Goal: Task Accomplishment & Management: Manage account settings

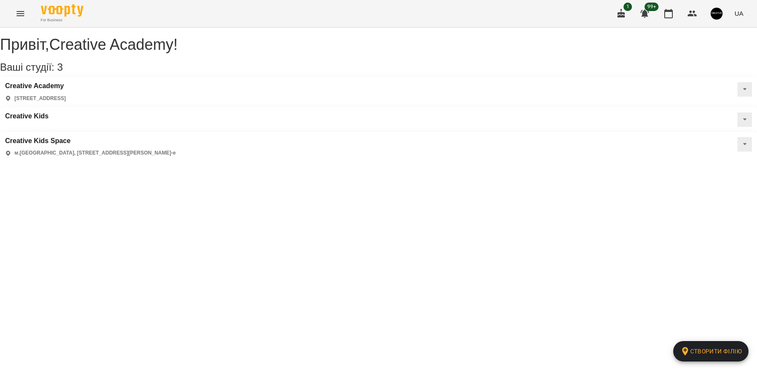
click at [20, 13] on icon "Menu" at bounding box center [21, 13] width 8 height 5
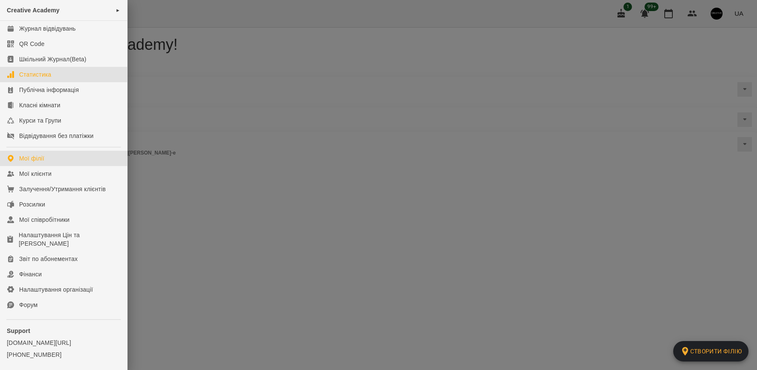
click at [46, 74] on div "Статистика" at bounding box center [35, 74] width 32 height 9
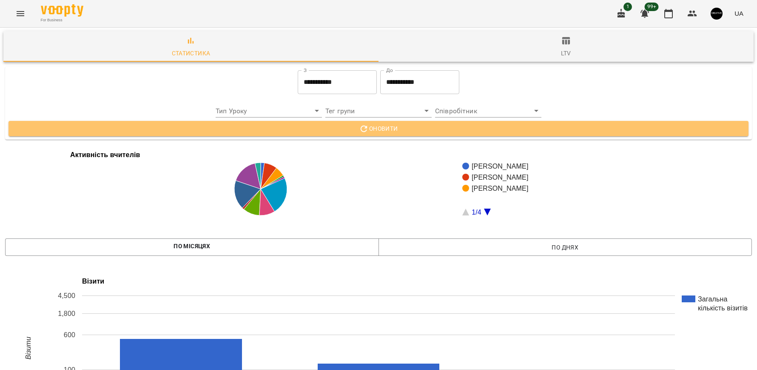
click at [368, 128] on icon "button" at bounding box center [364, 129] width 10 height 10
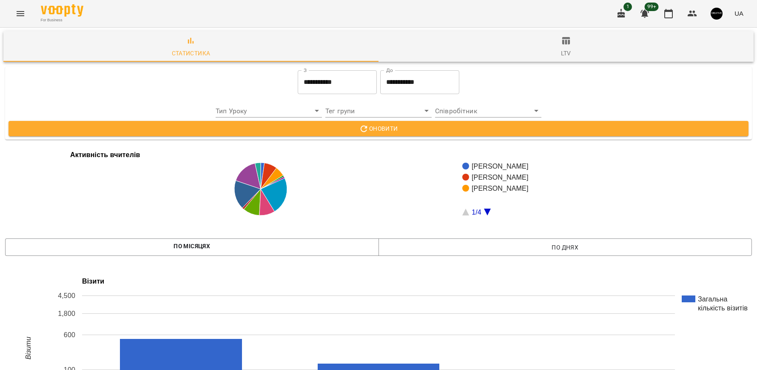
click at [20, 16] on icon "Menu" at bounding box center [20, 14] width 10 height 10
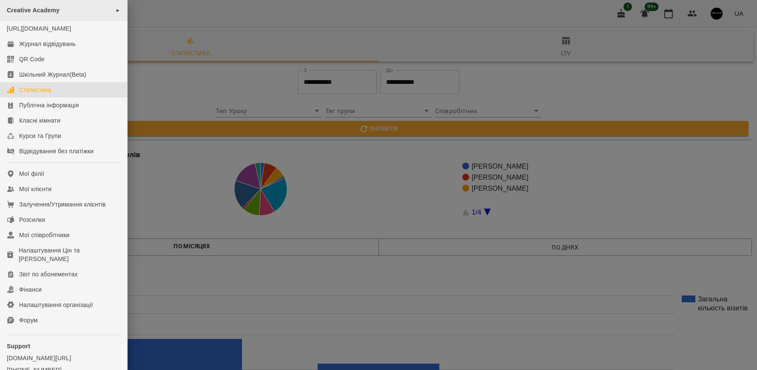
click at [116, 11] on span "►" at bounding box center [118, 10] width 5 height 7
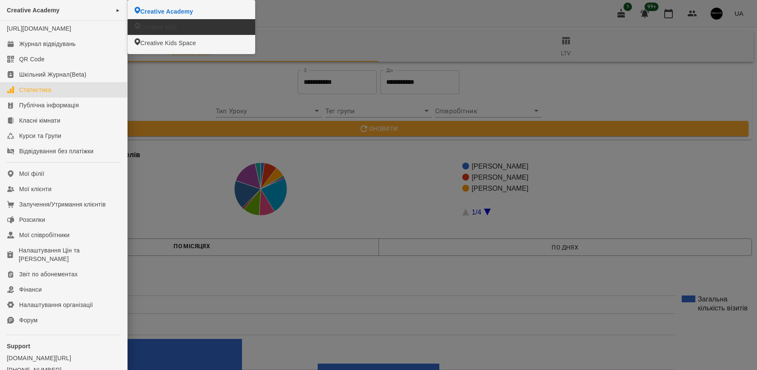
click at [156, 26] on span "Creative Kids" at bounding box center [158, 27] width 37 height 9
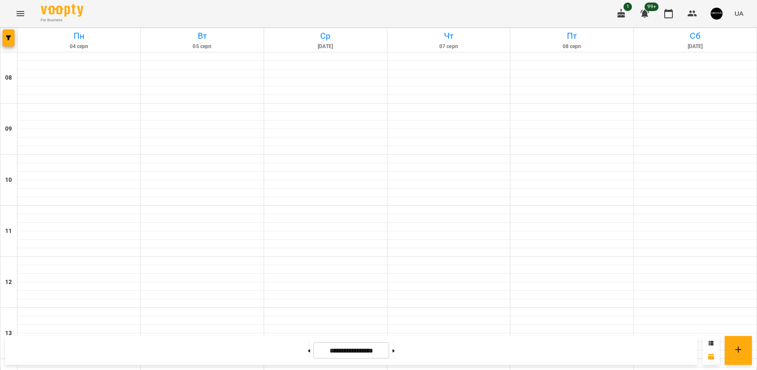
click at [21, 13] on icon "Menu" at bounding box center [20, 14] width 10 height 10
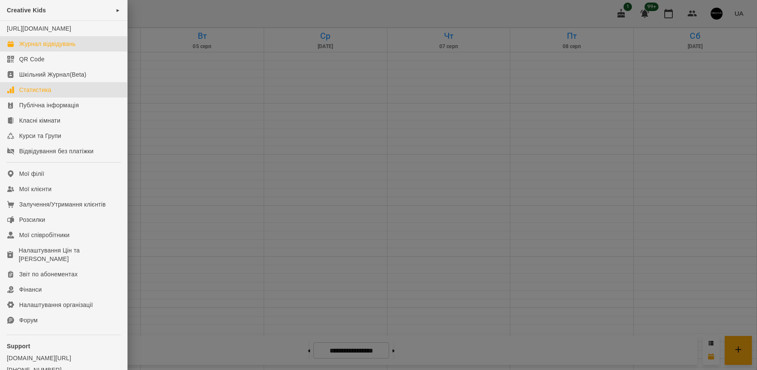
click at [47, 93] on link "Статистика" at bounding box center [63, 89] width 127 height 15
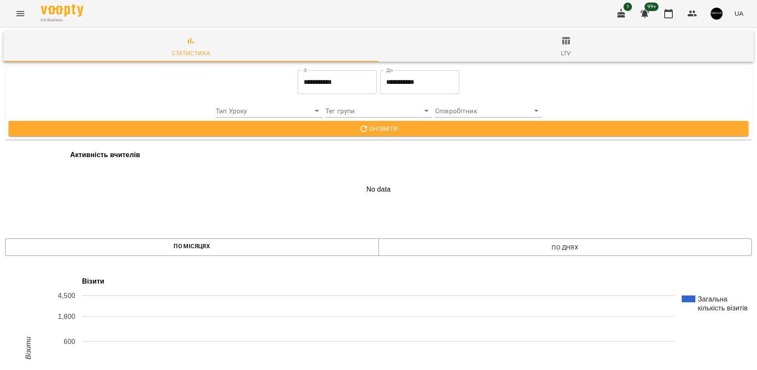
click at [271, 128] on span "Оновити" at bounding box center [378, 128] width 727 height 10
click at [22, 14] on icon "Menu" at bounding box center [20, 14] width 10 height 10
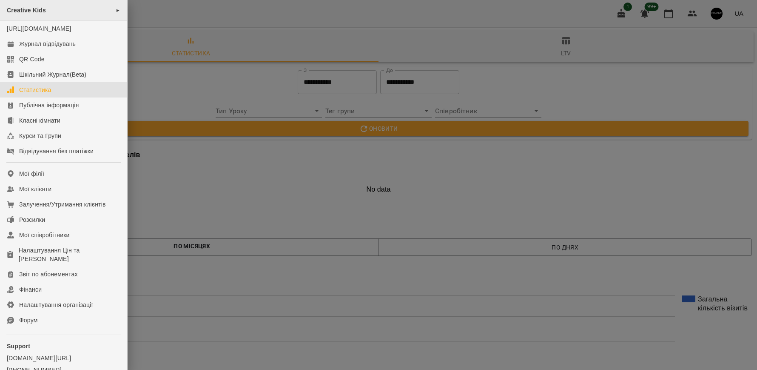
click at [110, 11] on div "Creative Kids ►" at bounding box center [63, 10] width 127 height 21
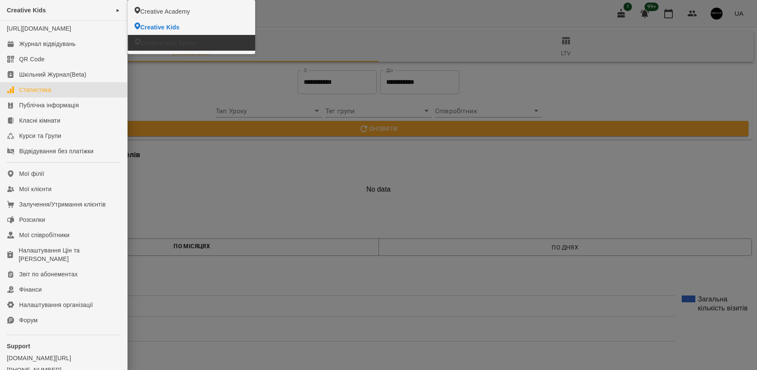
click at [147, 40] on span "Creative Kids Space" at bounding box center [167, 43] width 55 height 9
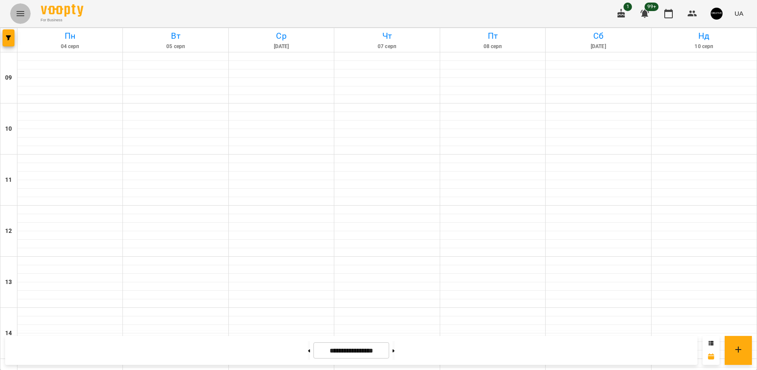
click at [19, 11] on icon "Menu" at bounding box center [21, 13] width 8 height 5
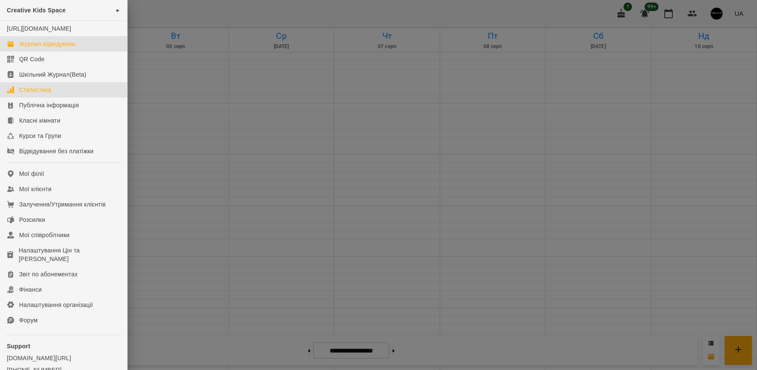
click at [43, 94] on div "Статистика" at bounding box center [35, 90] width 32 height 9
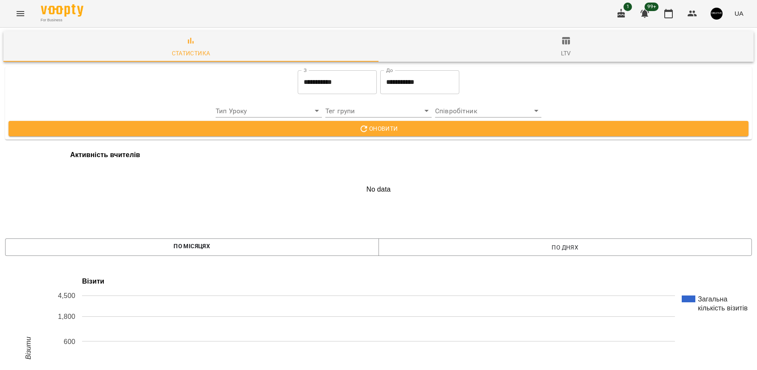
click at [348, 121] on button "Оновити" at bounding box center [379, 128] width 740 height 15
click at [15, 9] on icon "Menu" at bounding box center [20, 14] width 10 height 10
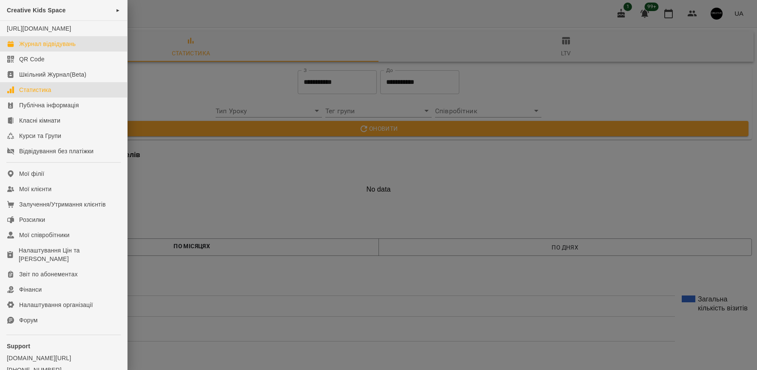
click at [38, 48] on div "Журнал відвідувань" at bounding box center [47, 44] width 57 height 9
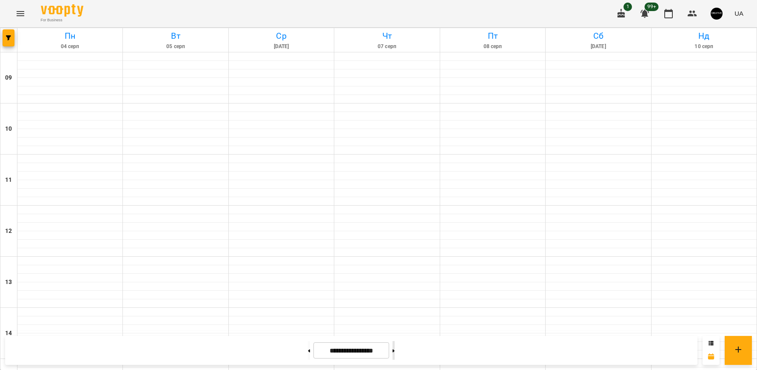
click at [395, 350] on button at bounding box center [394, 350] width 2 height 19
click at [395, 349] on button at bounding box center [394, 350] width 2 height 19
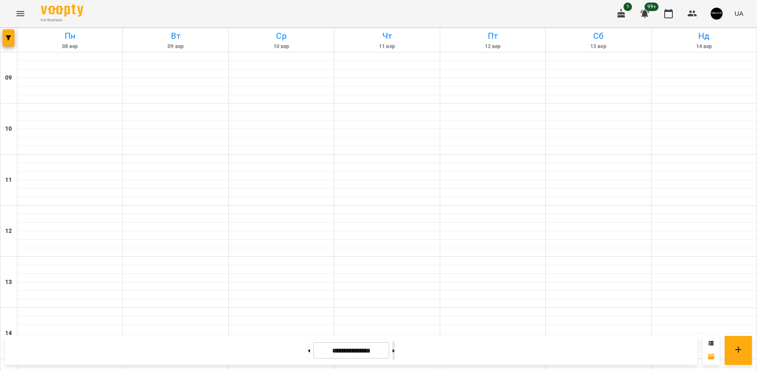
click at [395, 349] on button at bounding box center [394, 350] width 2 height 19
type input "**********"
click at [20, 20] on button "Menu" at bounding box center [20, 13] width 20 height 20
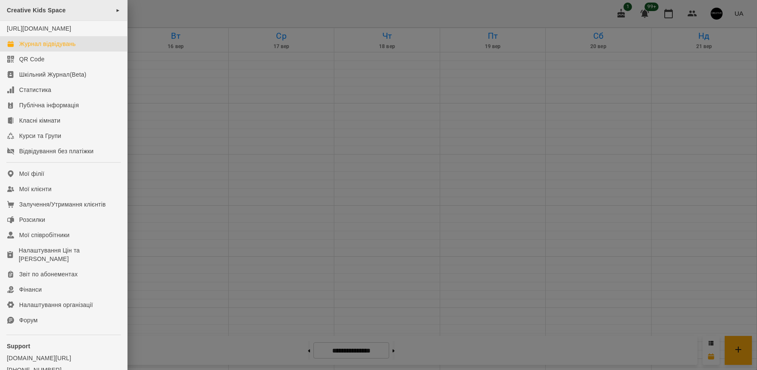
click at [116, 9] on span "►" at bounding box center [118, 10] width 5 height 7
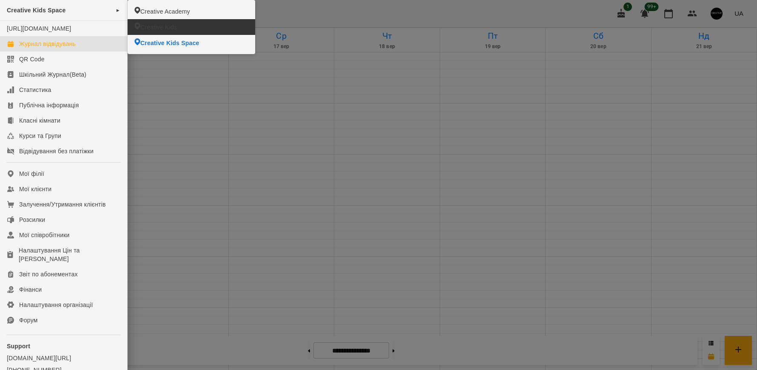
click at [173, 29] on span "Creative Kids" at bounding box center [158, 27] width 37 height 9
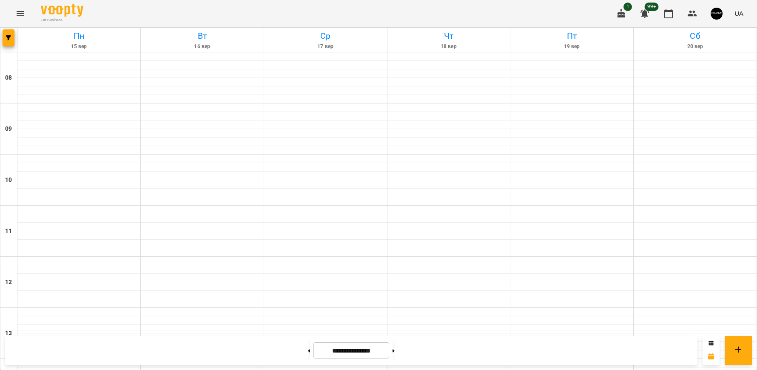
click at [20, 10] on icon "Menu" at bounding box center [20, 14] width 10 height 10
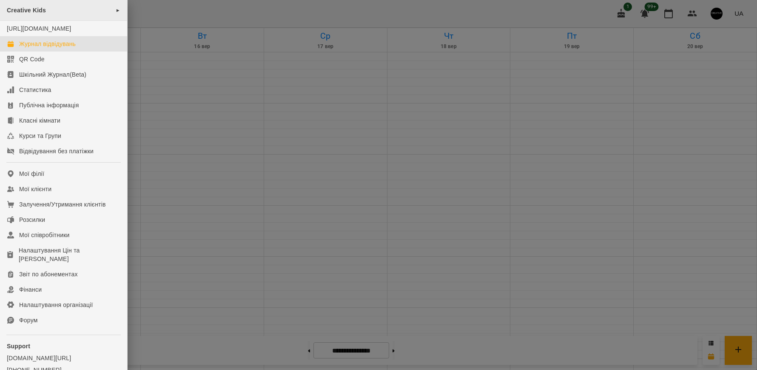
click at [102, 7] on div "Creative Kids ►" at bounding box center [63, 10] width 127 height 21
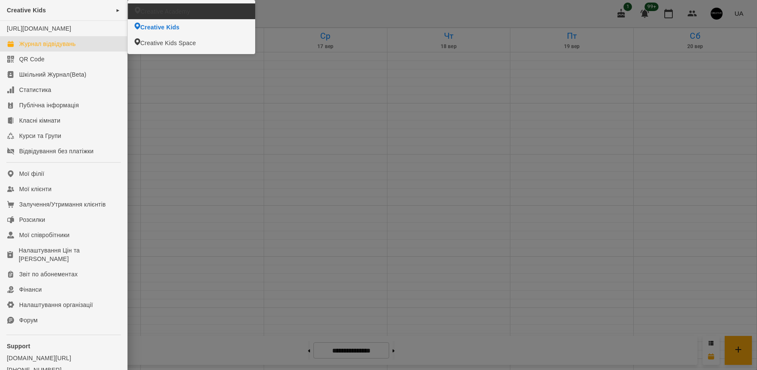
click at [161, 10] on span "Creative Academy" at bounding box center [164, 11] width 49 height 9
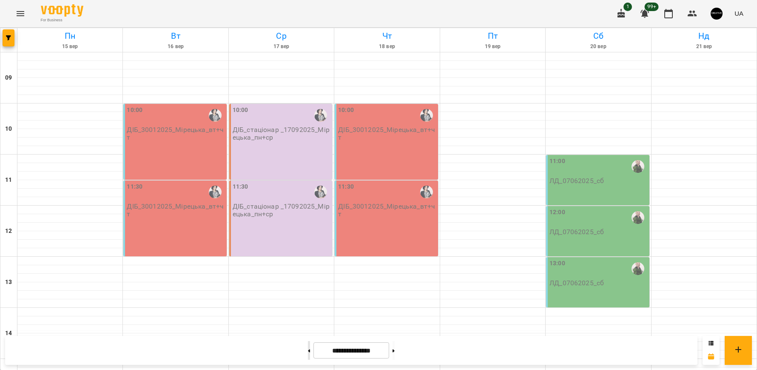
click at [308, 351] on button at bounding box center [309, 350] width 2 height 19
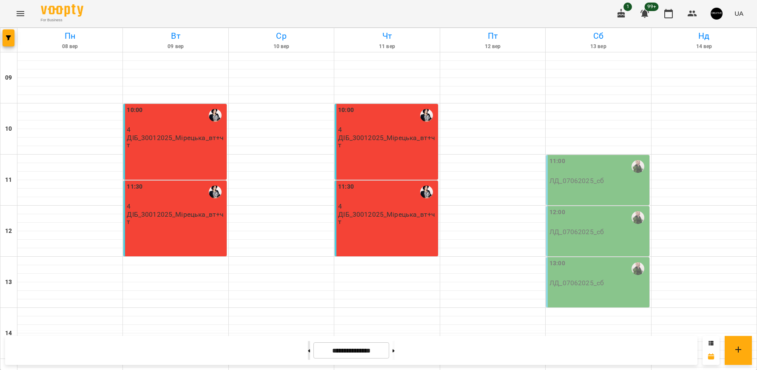
click at [308, 350] on button at bounding box center [309, 350] width 2 height 19
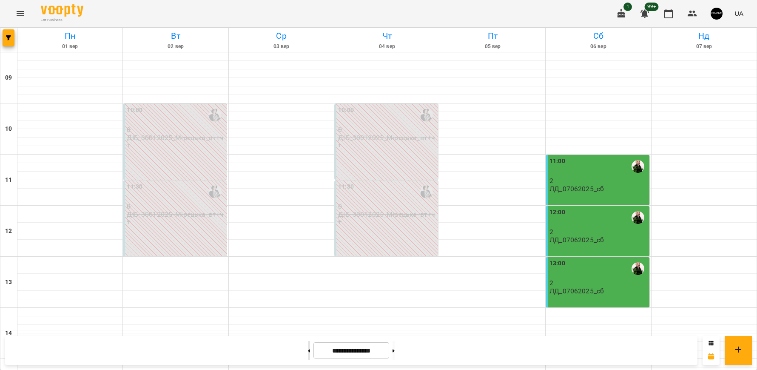
click at [308, 350] on button at bounding box center [309, 350] width 2 height 19
type input "**********"
click at [16, 15] on icon "Menu" at bounding box center [20, 14] width 10 height 10
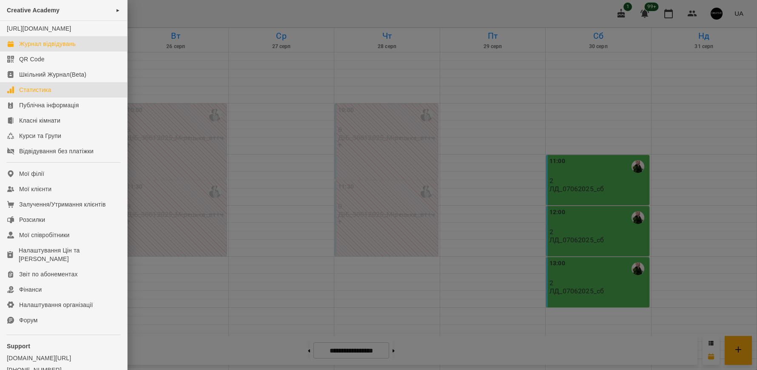
click at [39, 94] on div "Статистика" at bounding box center [35, 90] width 32 height 9
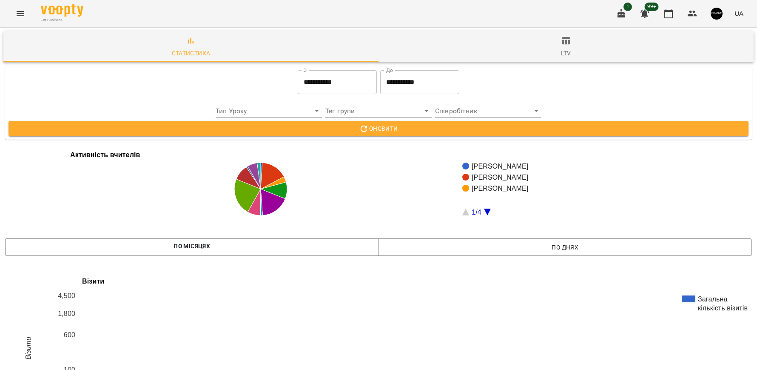
click at [26, 14] on button "Menu" at bounding box center [20, 13] width 20 height 20
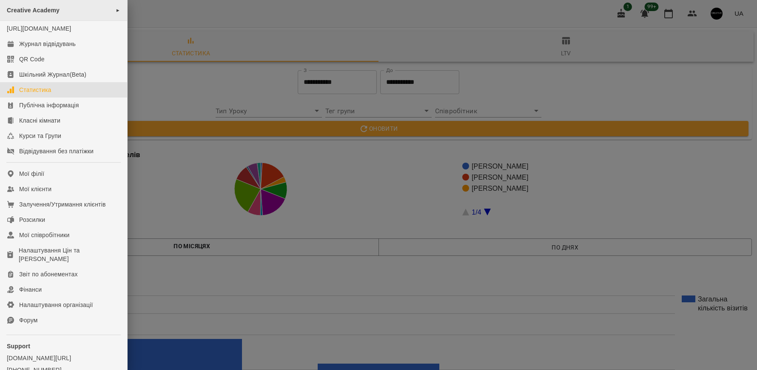
click at [106, 8] on div "Creative Academy ►" at bounding box center [63, 10] width 127 height 21
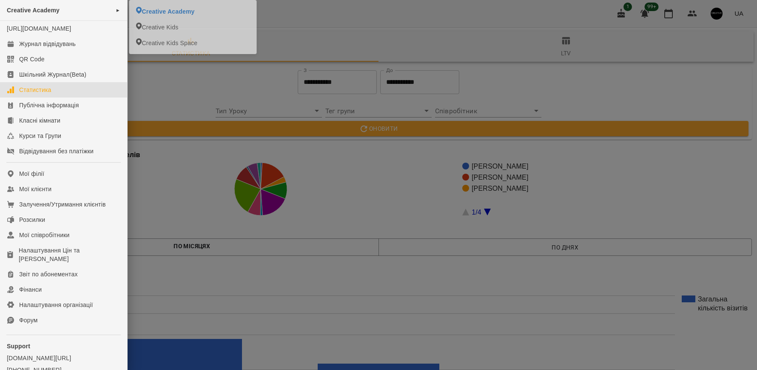
click at [312, 11] on div at bounding box center [378, 185] width 757 height 370
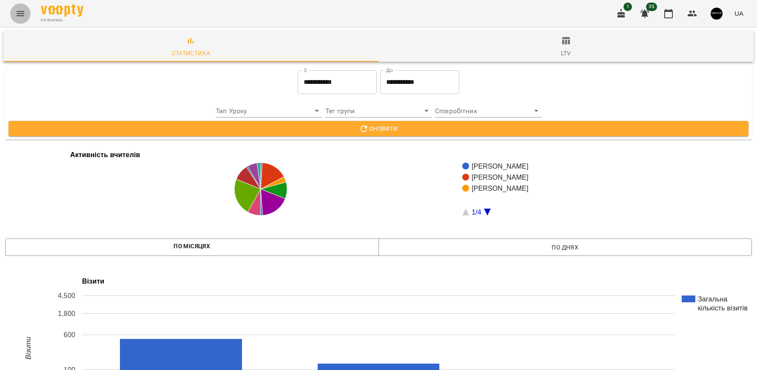
click at [17, 9] on icon "Menu" at bounding box center [20, 14] width 10 height 10
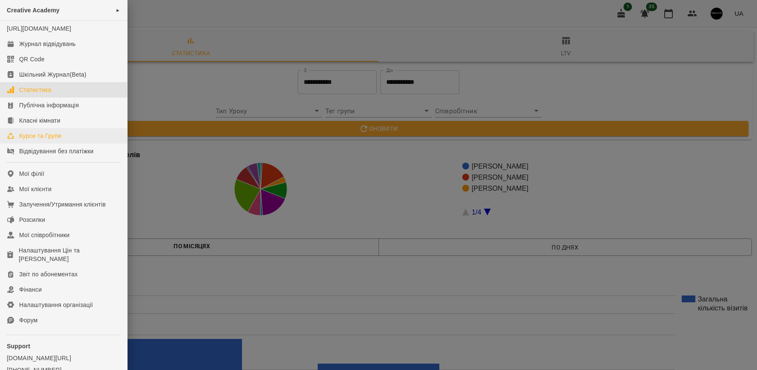
scroll to position [54, 0]
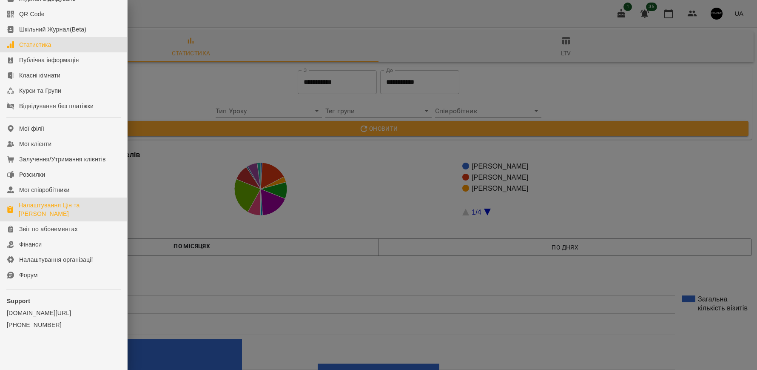
click at [39, 207] on div "Налаштування Цін та [PERSON_NAME]" at bounding box center [70, 209] width 102 height 17
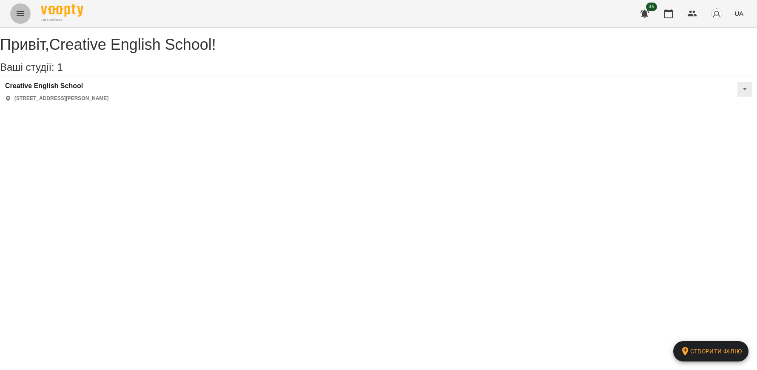
click at [21, 17] on icon "Menu" at bounding box center [20, 14] width 10 height 10
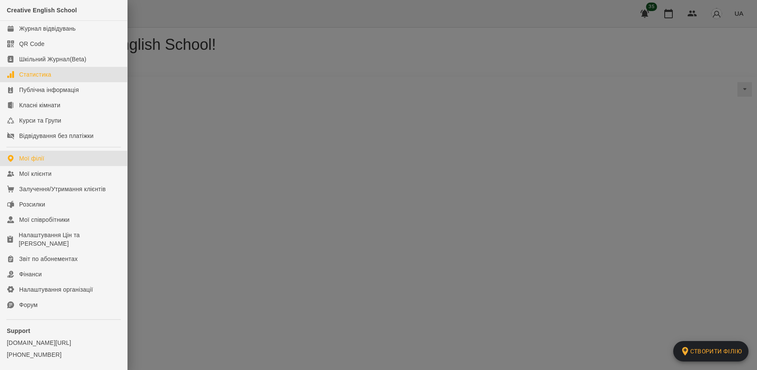
click at [39, 73] on div "Статистика" at bounding box center [35, 74] width 32 height 9
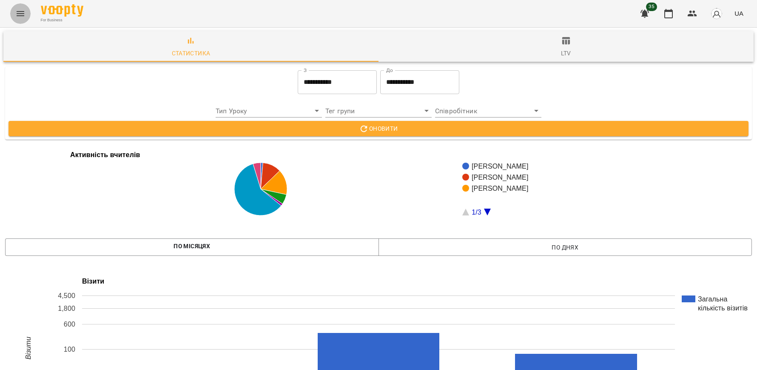
click at [18, 16] on icon "Menu" at bounding box center [20, 14] width 10 height 10
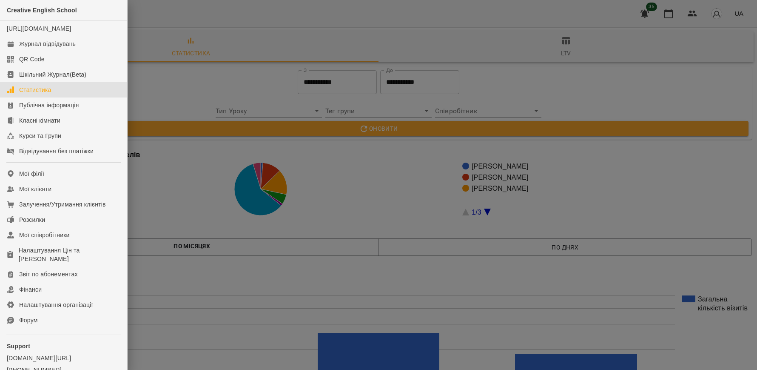
click at [375, 193] on div at bounding box center [378, 185] width 757 height 370
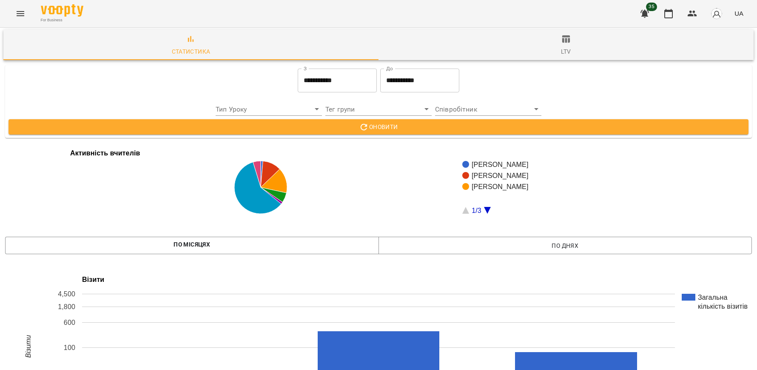
scroll to position [9, 0]
click at [20, 14] on icon "Menu" at bounding box center [20, 14] width 10 height 10
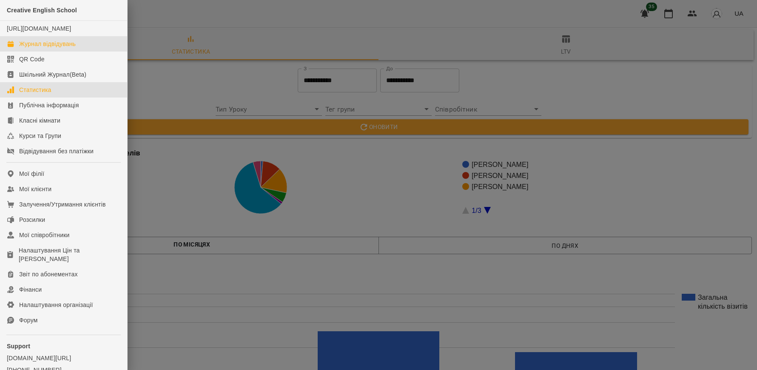
click at [46, 48] on div "Журнал відвідувань" at bounding box center [47, 44] width 57 height 9
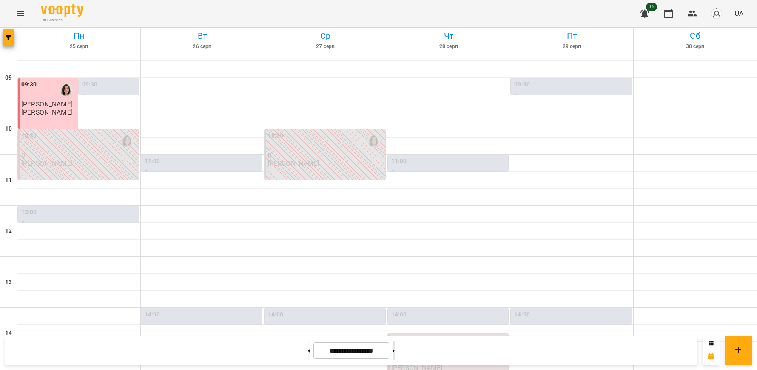
click at [395, 351] on button at bounding box center [394, 350] width 2 height 19
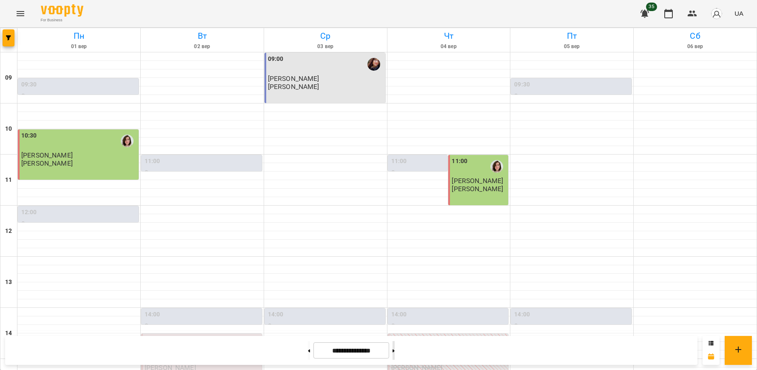
click at [395, 351] on button at bounding box center [394, 350] width 2 height 19
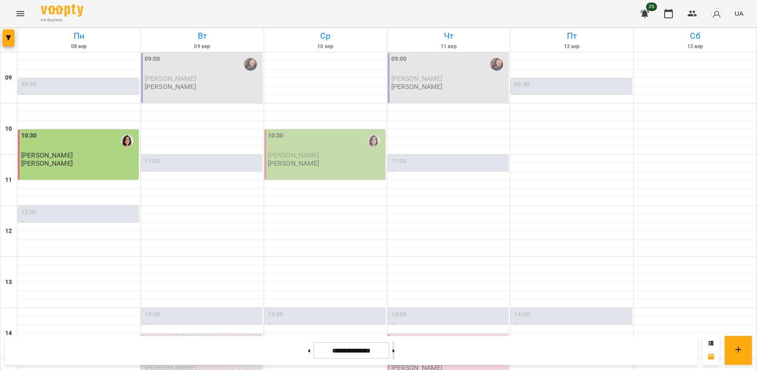
click at [395, 351] on button at bounding box center [394, 350] width 2 height 19
type input "**********"
click at [21, 13] on icon "Menu" at bounding box center [20, 14] width 10 height 10
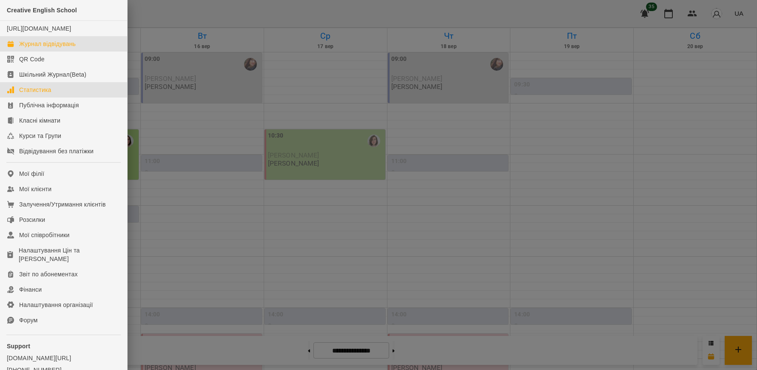
click at [49, 94] on div "Статистика" at bounding box center [35, 90] width 32 height 9
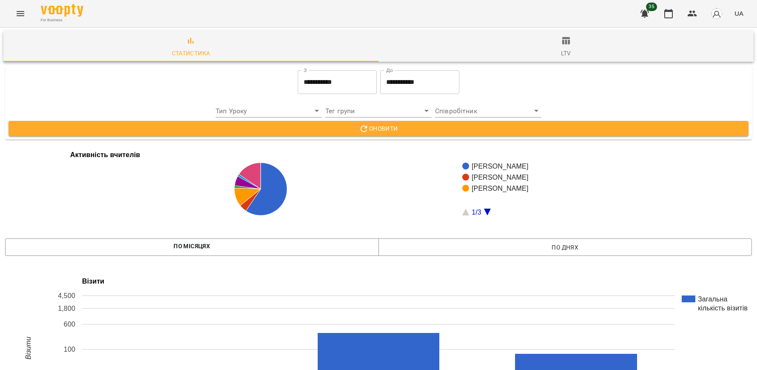
click at [17, 16] on icon "Menu" at bounding box center [20, 14] width 10 height 10
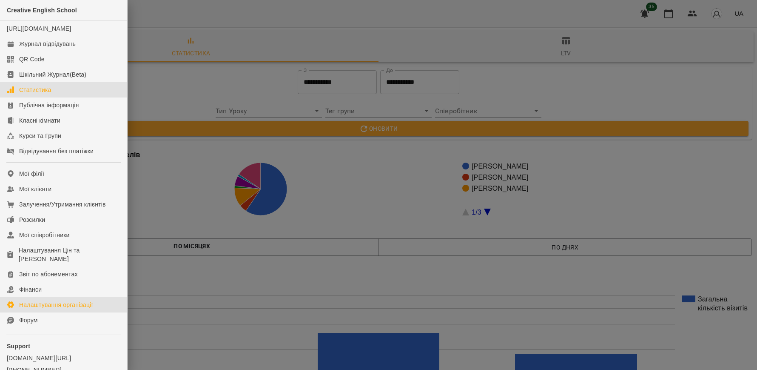
click at [43, 309] on div "Налаштування організації" at bounding box center [56, 304] width 74 height 9
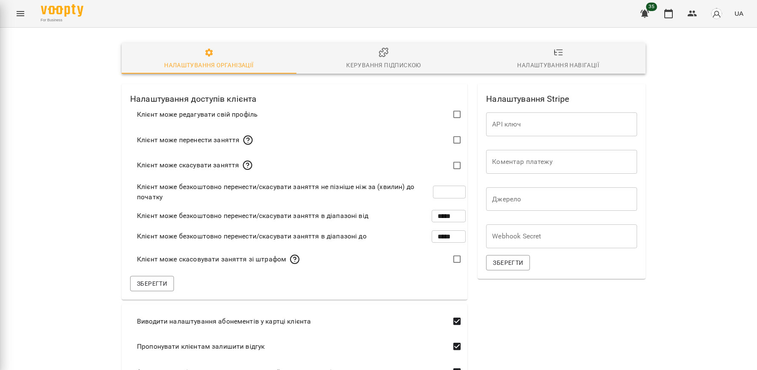
type input "***"
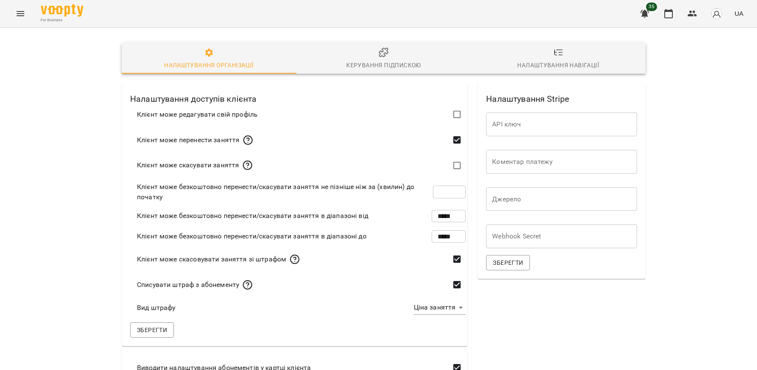
click at [390, 54] on span "Керування підпискою" at bounding box center [384, 58] width 165 height 23
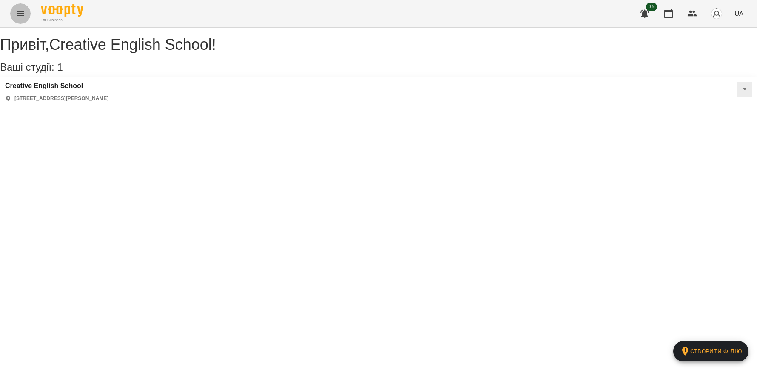
click at [23, 14] on icon "Menu" at bounding box center [21, 13] width 8 height 5
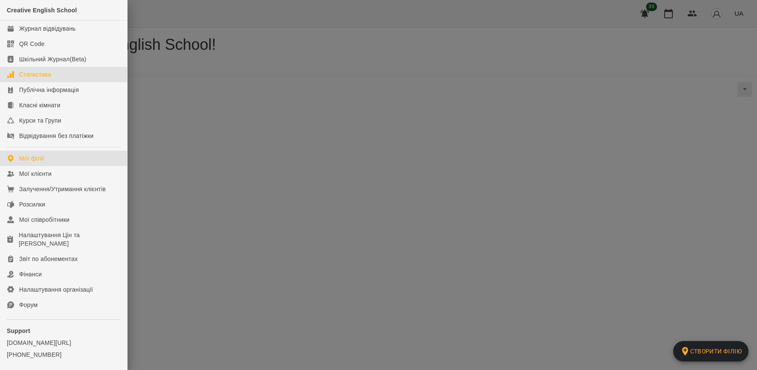
click at [35, 78] on div "Статистика" at bounding box center [35, 74] width 32 height 9
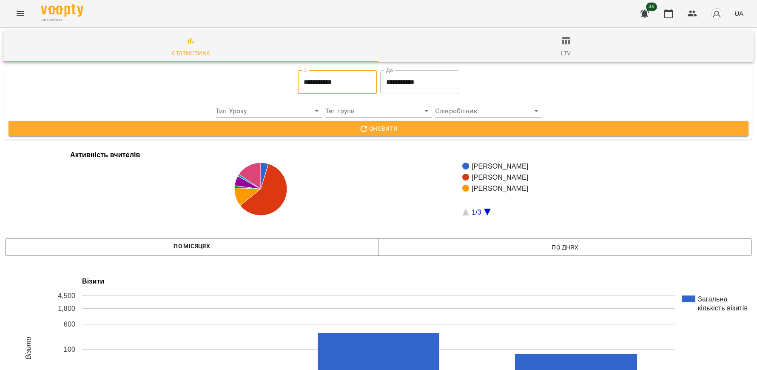
click at [325, 83] on input "**********" at bounding box center [337, 82] width 79 height 24
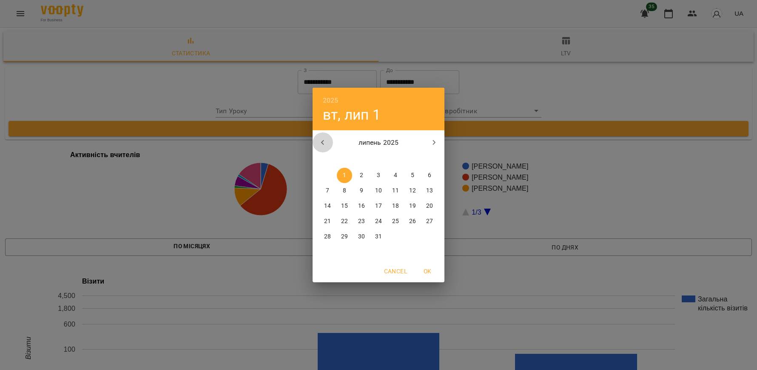
click at [318, 140] on icon "button" at bounding box center [323, 142] width 10 height 10
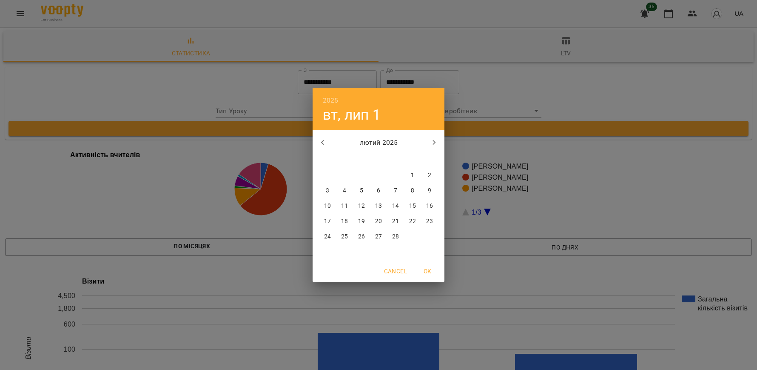
click at [318, 140] on icon "button" at bounding box center [323, 142] width 10 height 10
click at [435, 141] on icon "button" at bounding box center [434, 142] width 10 height 10
click at [362, 174] on p "1" at bounding box center [361, 175] width 3 height 9
type input "**********"
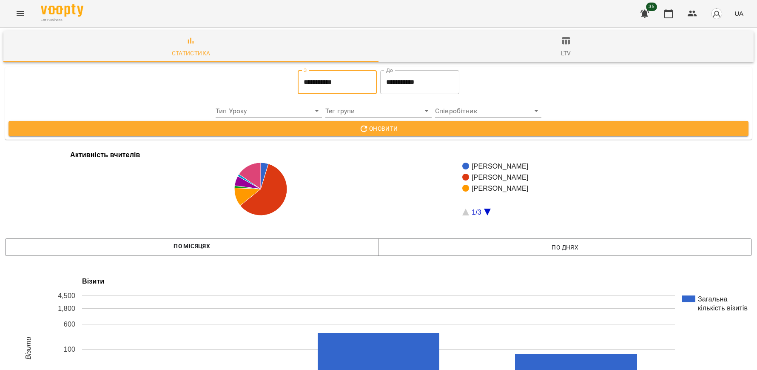
click at [398, 129] on span "Оновити" at bounding box center [378, 128] width 727 height 10
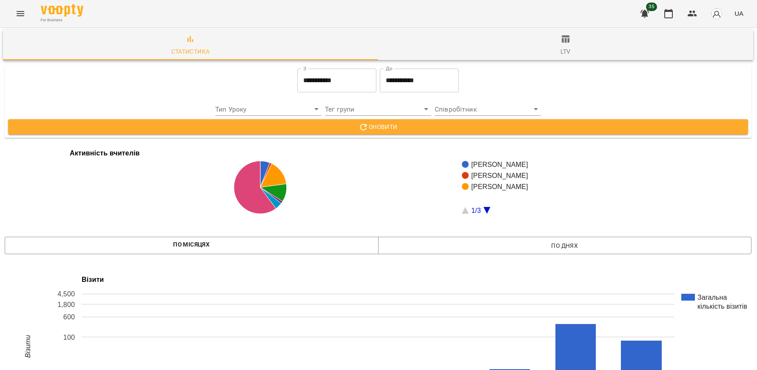
scroll to position [1322, 0]
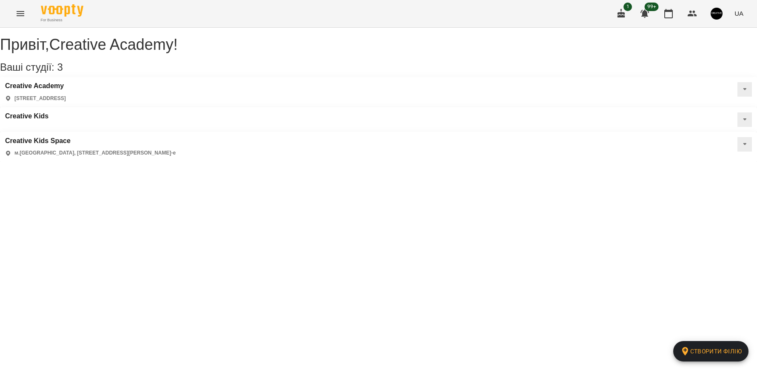
click at [19, 14] on icon "Menu" at bounding box center [20, 14] width 10 height 10
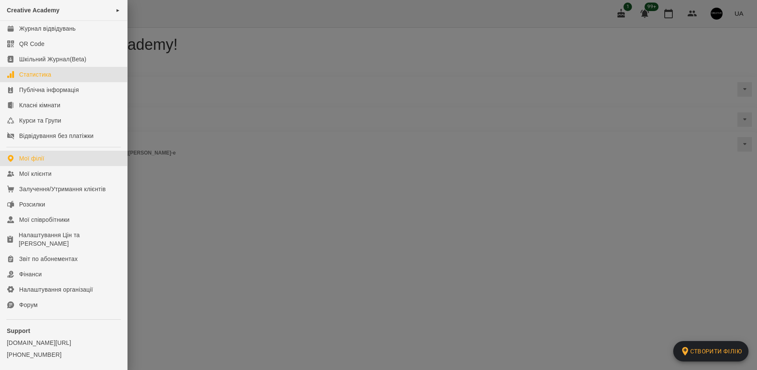
click at [39, 71] on div "Статистика" at bounding box center [35, 74] width 32 height 9
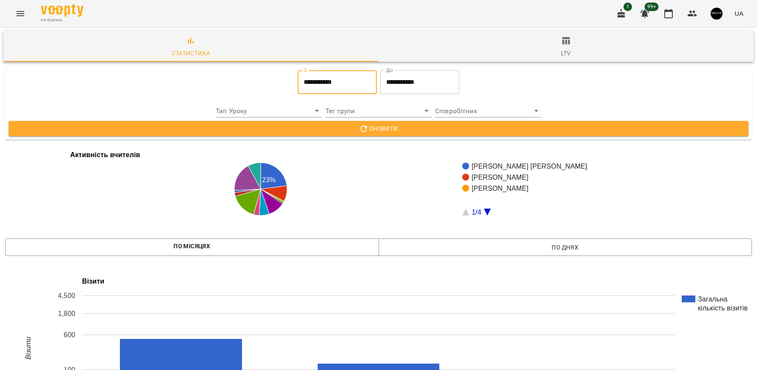
click at [341, 82] on input "**********" at bounding box center [337, 82] width 79 height 24
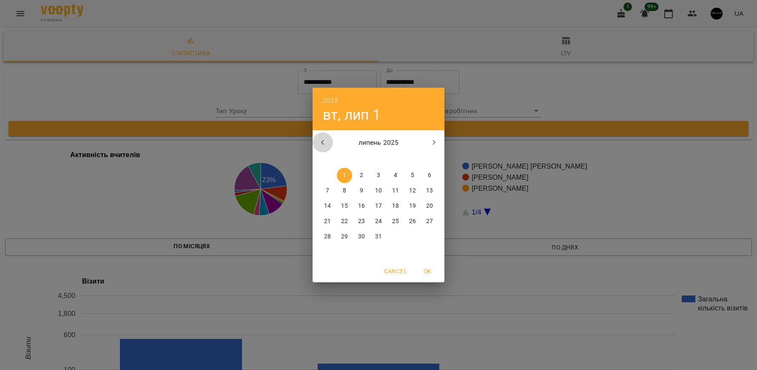
click at [321, 140] on icon "button" at bounding box center [323, 142] width 10 height 10
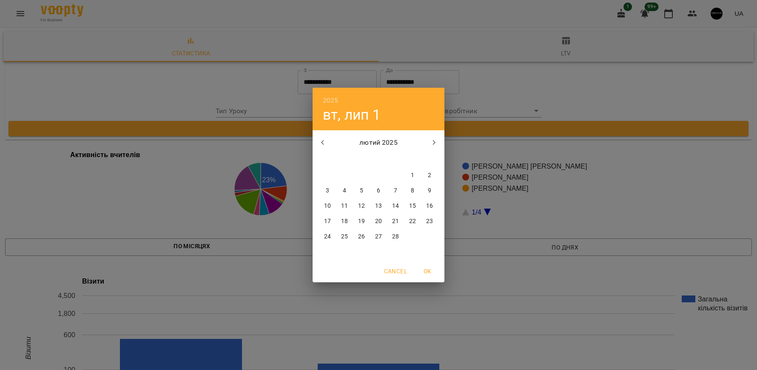
click at [321, 140] on icon "button" at bounding box center [323, 142] width 10 height 10
click at [364, 171] on span "1" at bounding box center [361, 175] width 15 height 9
type input "**********"
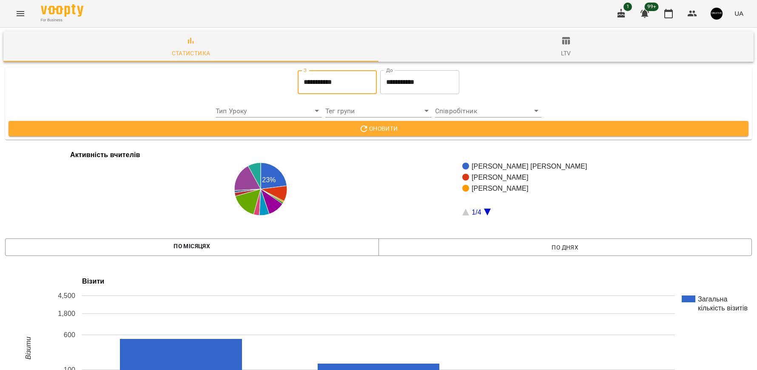
click at [400, 130] on span "Оновити" at bounding box center [378, 128] width 727 height 10
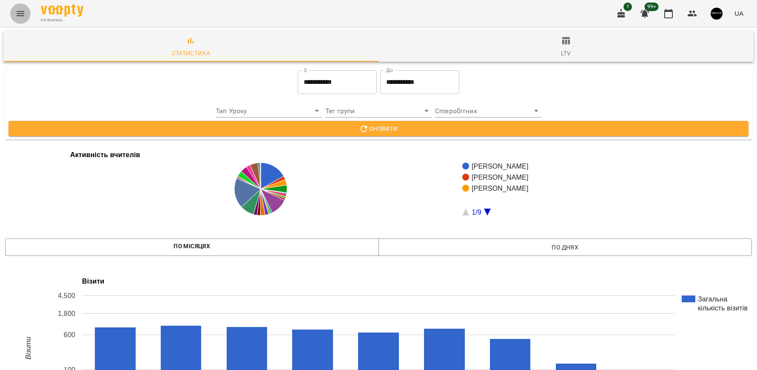
click at [20, 16] on icon "Menu" at bounding box center [20, 14] width 10 height 10
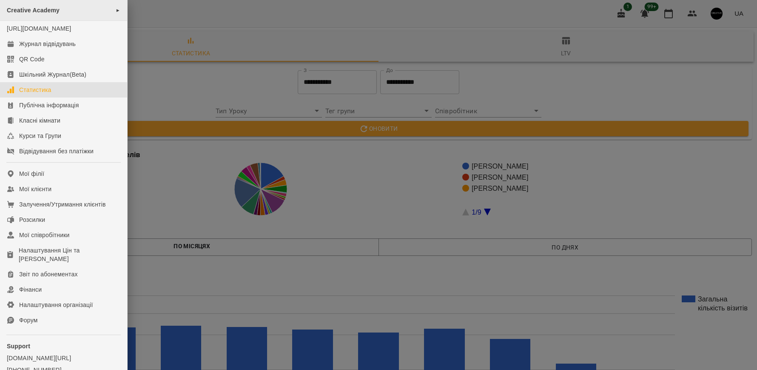
click at [60, 11] on div "Creative Academy ►" at bounding box center [63, 10] width 127 height 21
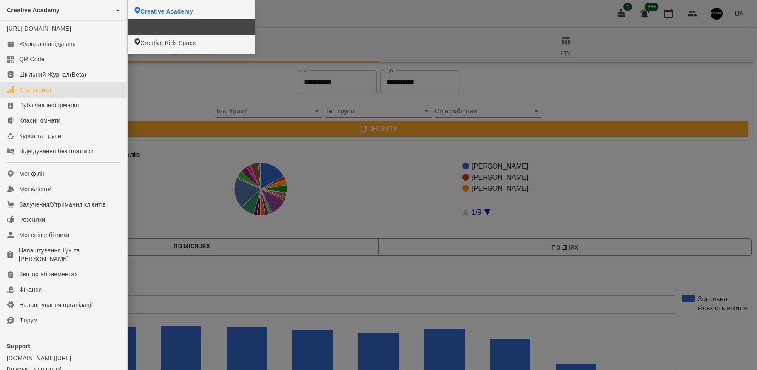
click at [175, 25] on span "Creative Kids" at bounding box center [158, 27] width 37 height 9
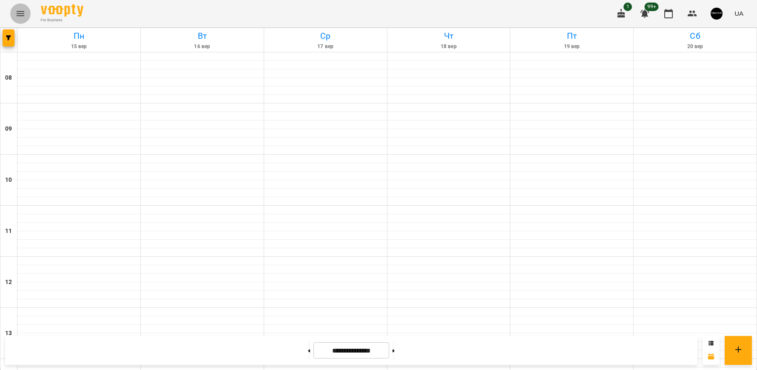
click at [20, 14] on icon "Menu" at bounding box center [20, 14] width 10 height 10
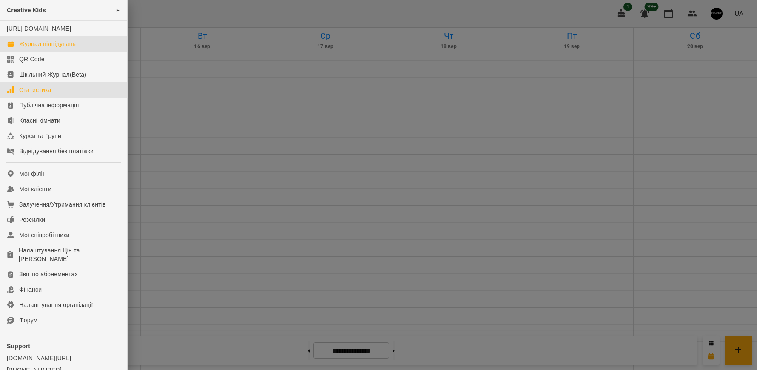
click at [33, 94] on div "Статистика" at bounding box center [35, 90] width 32 height 9
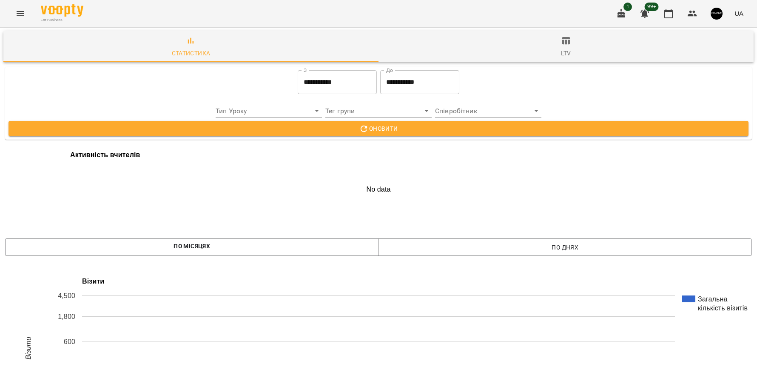
click at [339, 85] on input "**********" at bounding box center [337, 82] width 79 height 24
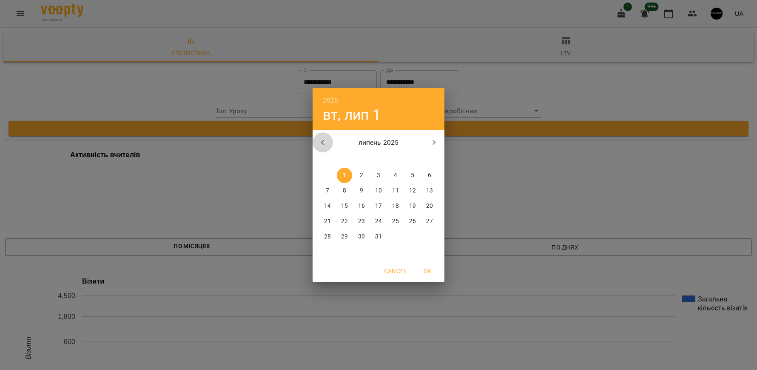
click at [322, 137] on icon "button" at bounding box center [323, 142] width 10 height 10
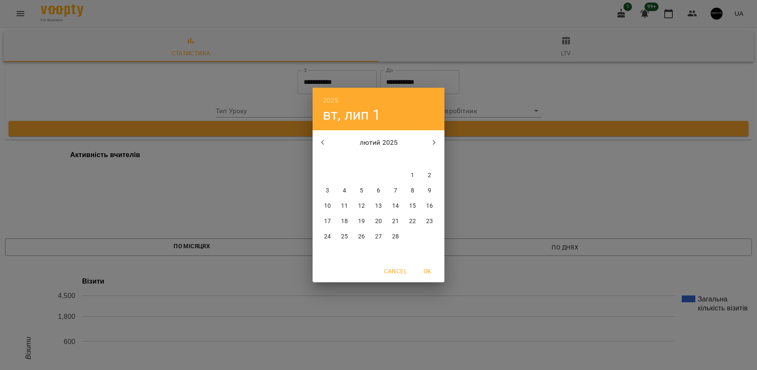
click at [322, 137] on icon "button" at bounding box center [323, 142] width 10 height 10
click at [431, 143] on icon "button" at bounding box center [434, 142] width 10 height 10
click at [360, 174] on p "1" at bounding box center [361, 175] width 3 height 9
type input "**********"
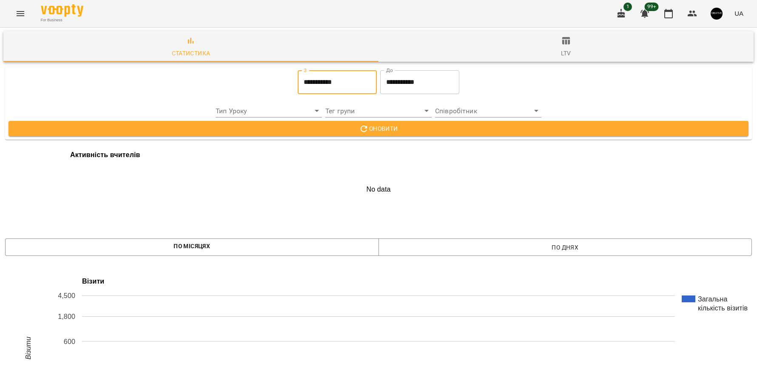
click at [385, 130] on span "Оновити" at bounding box center [378, 128] width 727 height 10
click at [23, 11] on icon "Menu" at bounding box center [21, 13] width 8 height 5
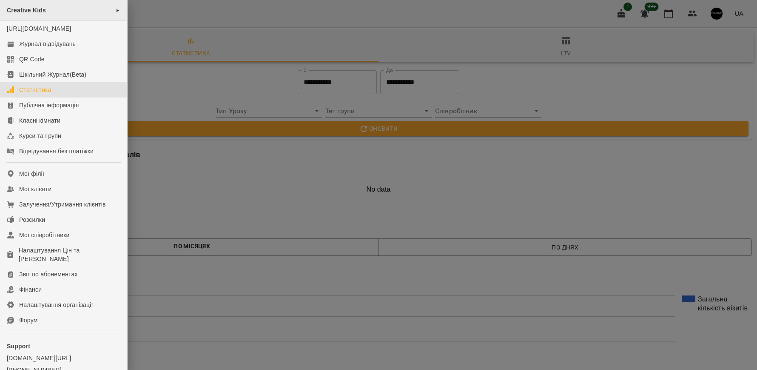
click at [116, 9] on span "►" at bounding box center [118, 10] width 5 height 7
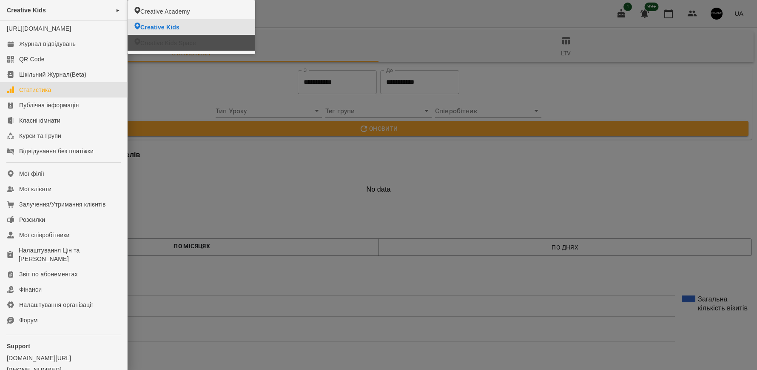
click at [163, 43] on span "Creative Kids Space" at bounding box center [168, 43] width 56 height 9
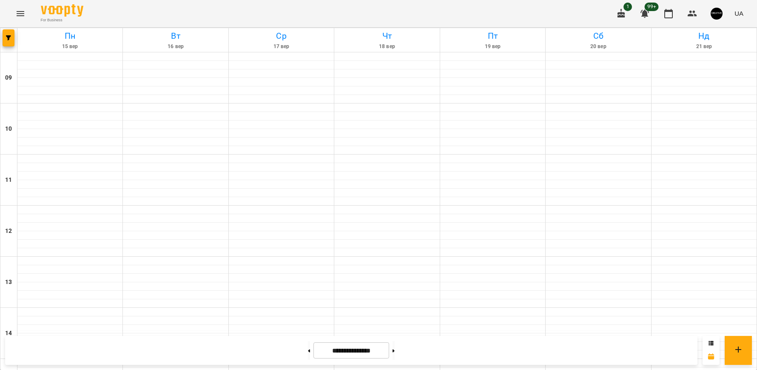
click at [19, 13] on icon "Menu" at bounding box center [20, 14] width 10 height 10
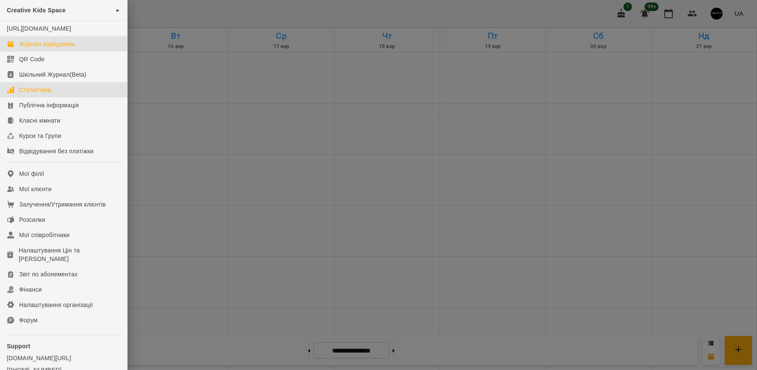
click at [43, 94] on div "Статистика" at bounding box center [35, 90] width 32 height 9
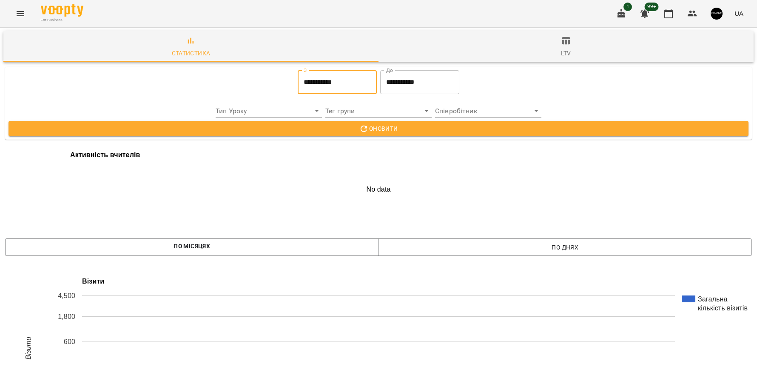
click at [320, 83] on input "**********" at bounding box center [337, 82] width 79 height 24
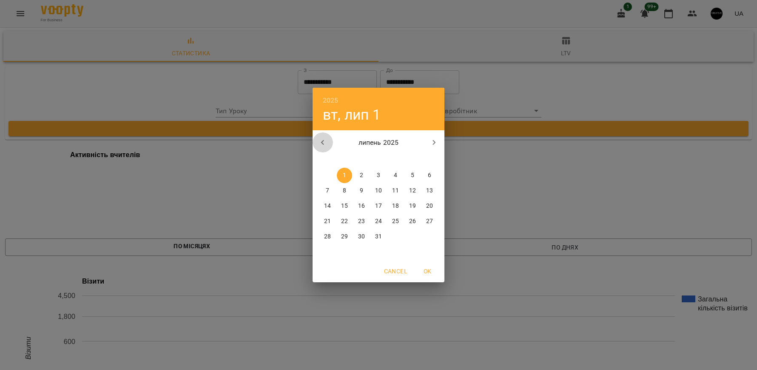
click at [325, 143] on icon "button" at bounding box center [323, 142] width 10 height 10
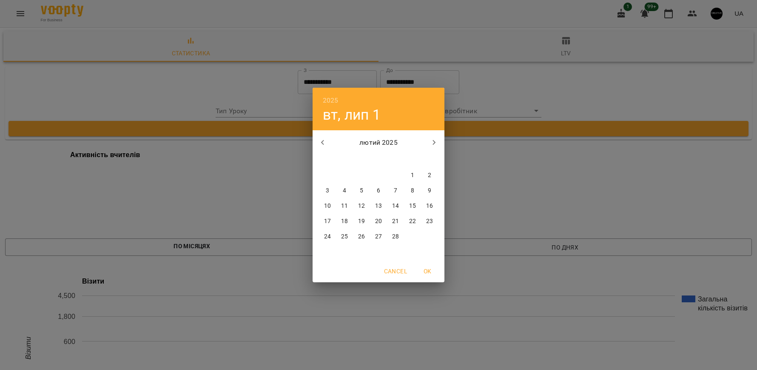
click at [325, 143] on icon "button" at bounding box center [323, 142] width 10 height 10
click at [430, 142] on icon "button" at bounding box center [434, 142] width 10 height 10
click at [360, 173] on p "1" at bounding box center [361, 175] width 3 height 9
type input "**********"
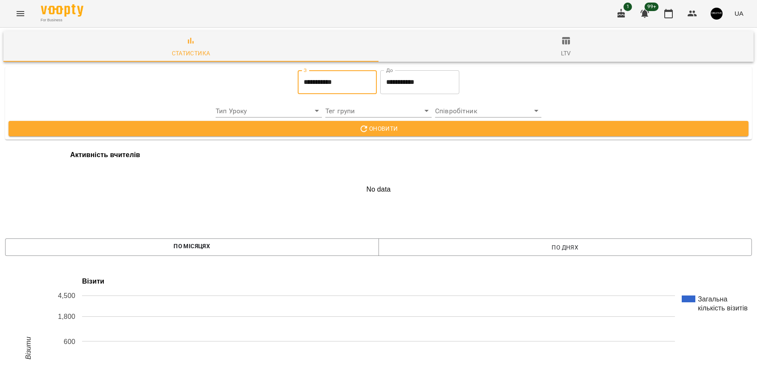
click at [397, 122] on button "Оновити" at bounding box center [379, 128] width 740 height 15
click at [23, 14] on icon "Menu" at bounding box center [21, 13] width 8 height 5
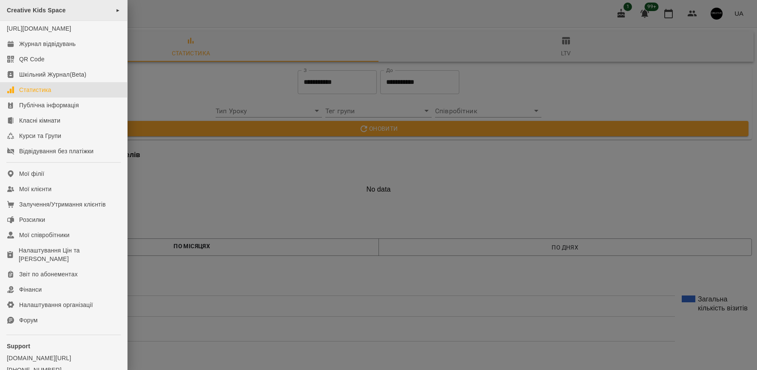
click at [49, 12] on span "Creative Kids Space" at bounding box center [36, 10] width 59 height 7
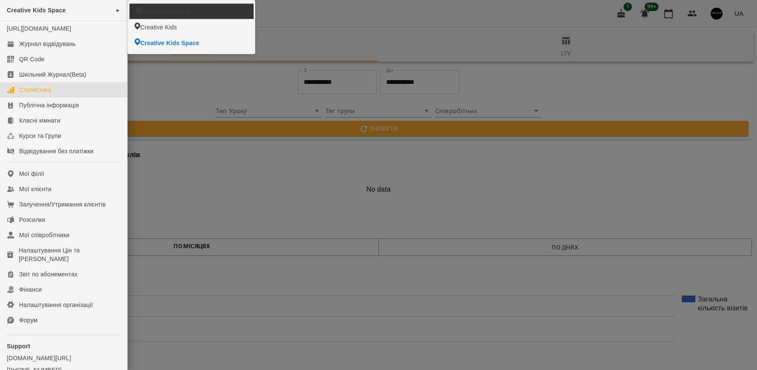
click at [167, 13] on span "Creative Academy" at bounding box center [166, 11] width 48 height 8
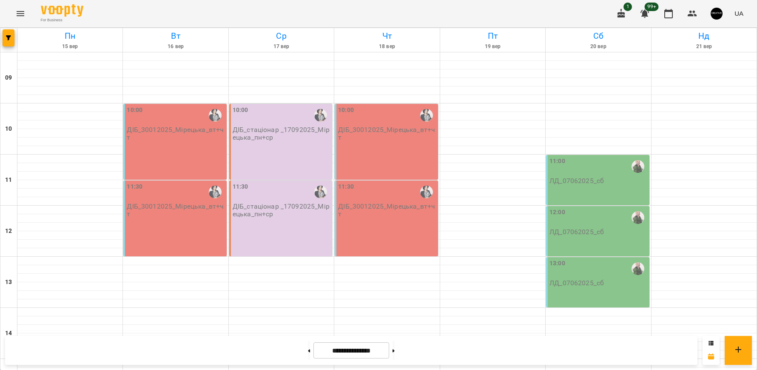
click at [19, 17] on icon "Menu" at bounding box center [20, 14] width 10 height 10
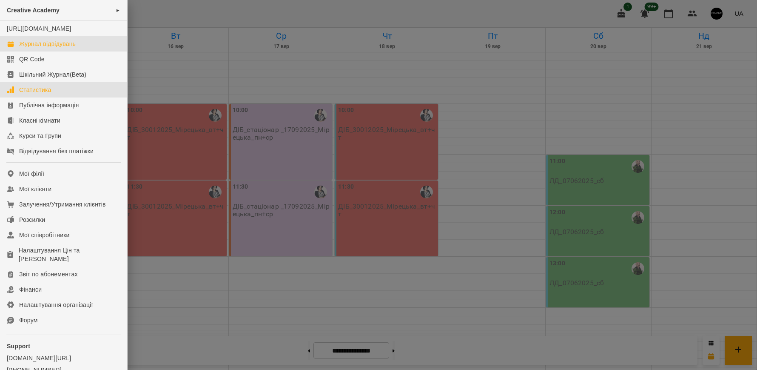
click at [40, 94] on div "Статистика" at bounding box center [35, 90] width 32 height 9
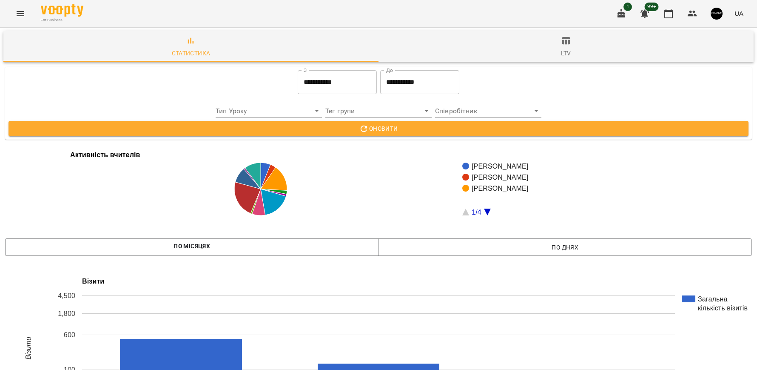
click at [333, 86] on input "**********" at bounding box center [337, 82] width 79 height 24
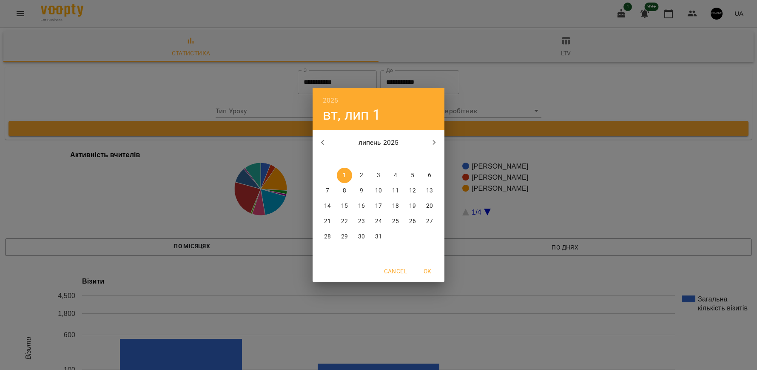
click at [321, 143] on icon "button" at bounding box center [323, 142] width 10 height 10
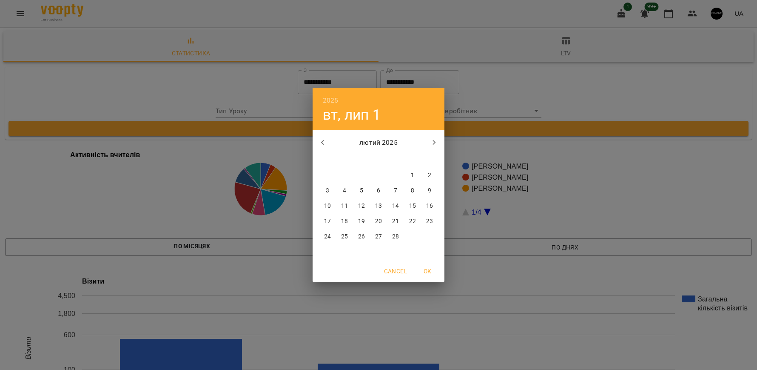
click at [321, 142] on icon "button" at bounding box center [323, 142] width 10 height 10
click at [361, 171] on p "1" at bounding box center [361, 175] width 3 height 9
type input "**********"
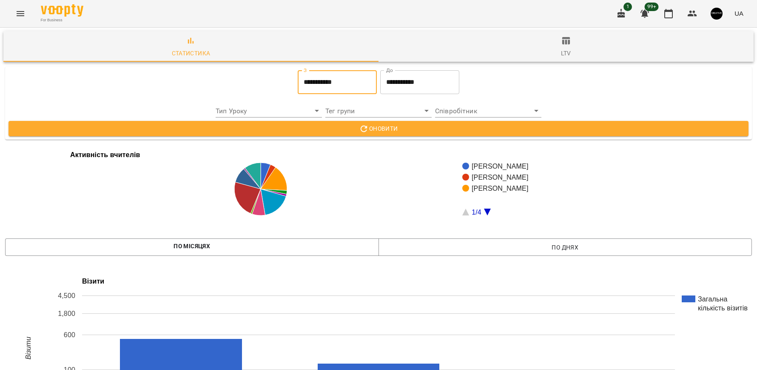
click at [331, 129] on span "Оновити" at bounding box center [378, 128] width 727 height 10
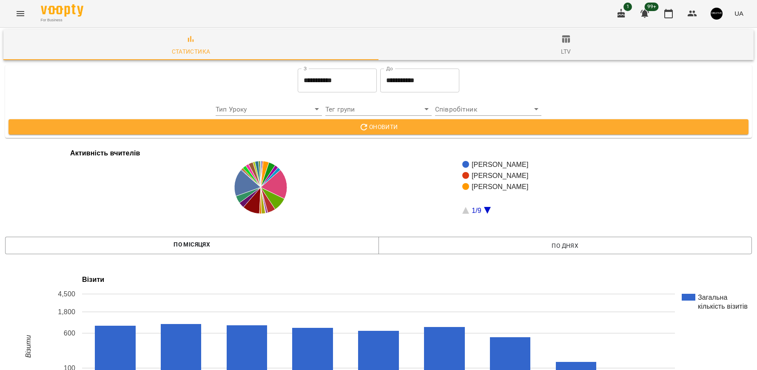
scroll to position [1322, 0]
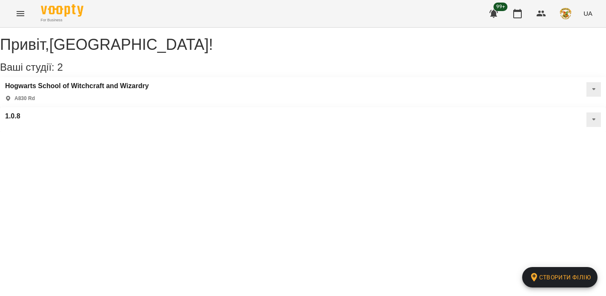
click at [494, 15] on icon "button" at bounding box center [493, 14] width 9 height 8
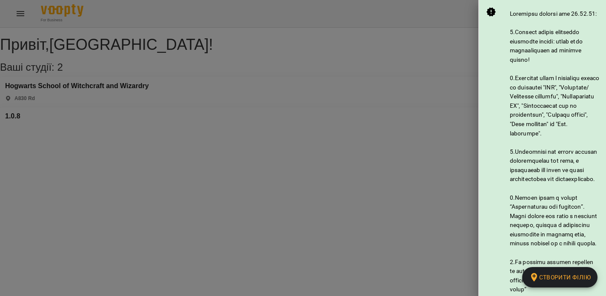
click at [453, 48] on div at bounding box center [303, 148] width 606 height 296
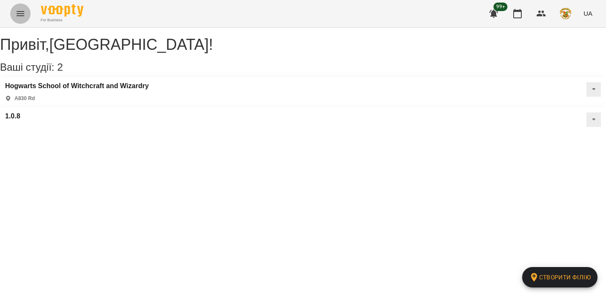
click at [16, 17] on icon "Menu" at bounding box center [20, 14] width 10 height 10
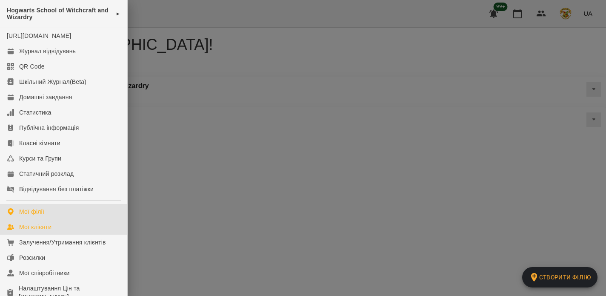
click at [47, 231] on div "Мої клієнти" at bounding box center [35, 226] width 32 height 9
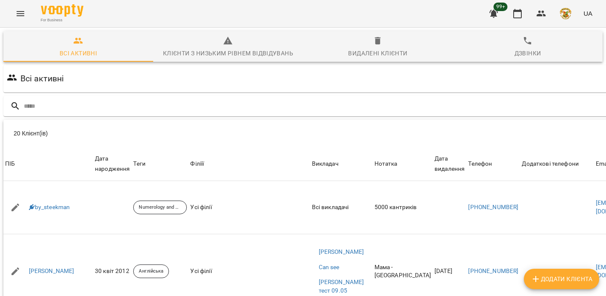
scroll to position [0, 25]
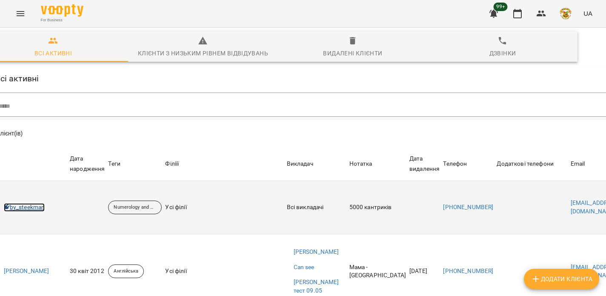
click at [31, 208] on link "by_steekman" at bounding box center [24, 207] width 41 height 9
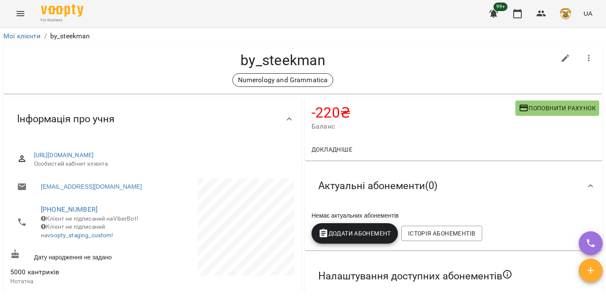
click at [100, 263] on div "Дату народження не задано" at bounding box center [81, 255] width 144 height 16
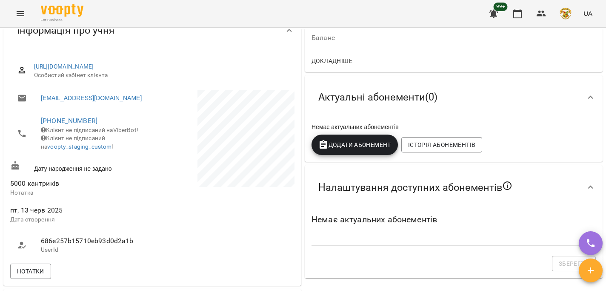
scroll to position [87, 0]
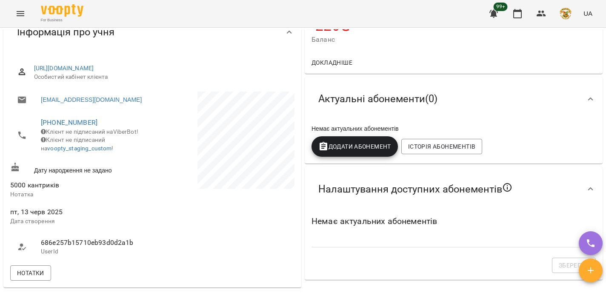
click at [16, 171] on icon at bounding box center [15, 166] width 8 height 9
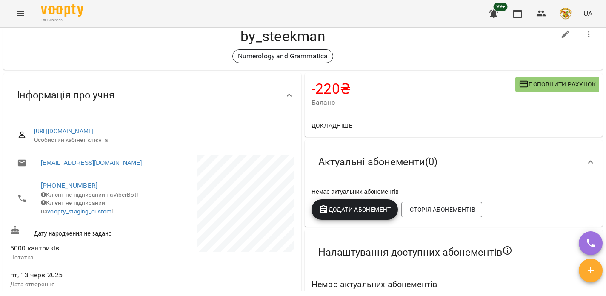
scroll to position [0, 0]
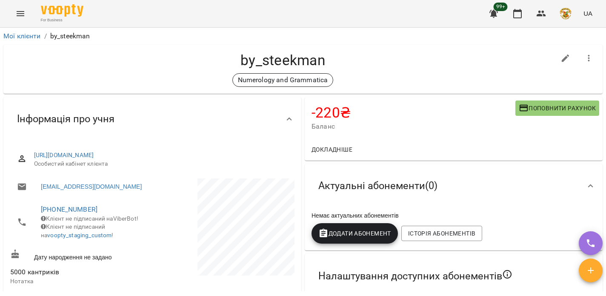
click at [561, 61] on icon "button" at bounding box center [565, 58] width 10 height 10
select select "**"
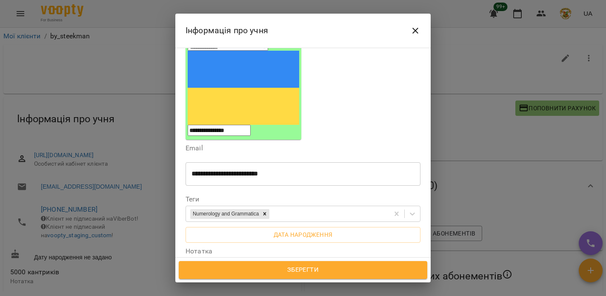
scroll to position [102, 0]
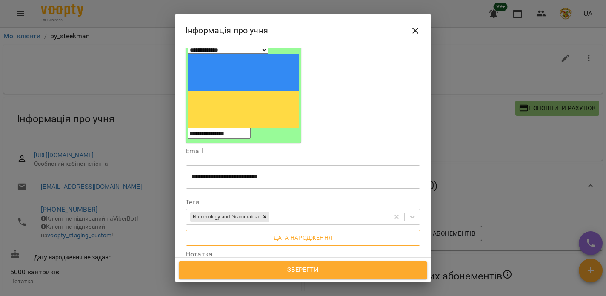
click at [277, 232] on span "Дата народження" at bounding box center [302, 237] width 221 height 10
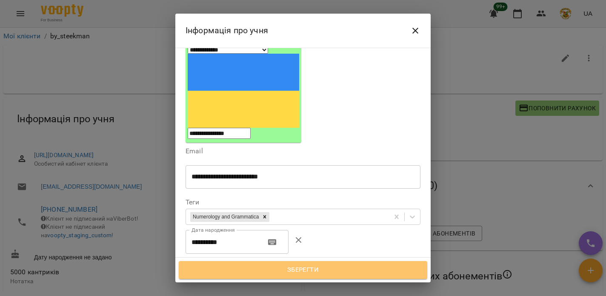
click at [274, 268] on span "Зберегти" at bounding box center [303, 269] width 230 height 11
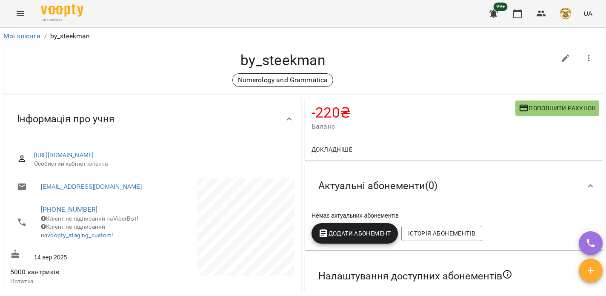
click at [19, 13] on icon "Menu" at bounding box center [20, 14] width 10 height 10
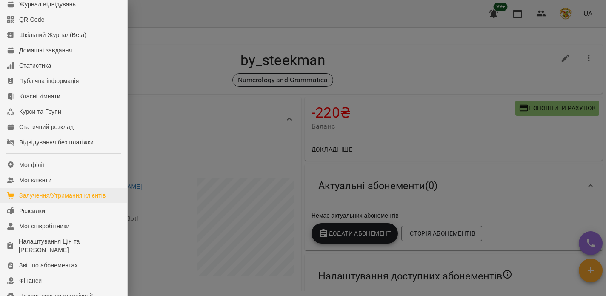
scroll to position [48, 0]
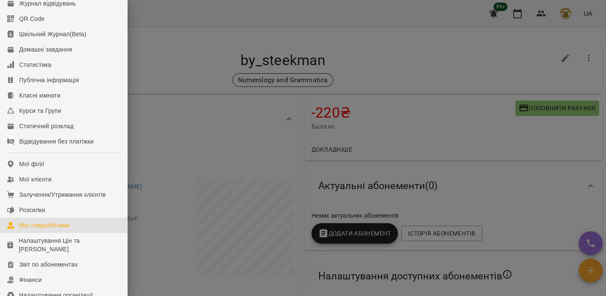
click at [45, 229] on div "Мої співробітники" at bounding box center [44, 225] width 51 height 9
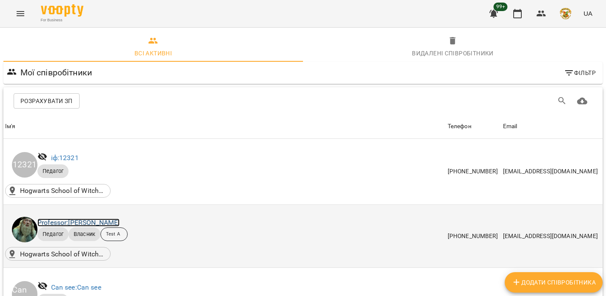
click at [78, 222] on link "Professor: [PERSON_NAME]" at bounding box center [78, 222] width 82 height 8
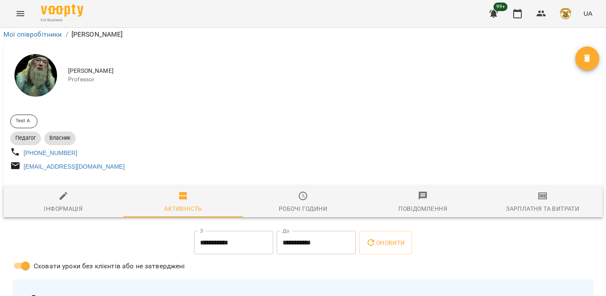
scroll to position [87, 0]
click at [68, 191] on icon "button" at bounding box center [63, 196] width 10 height 10
select select "**"
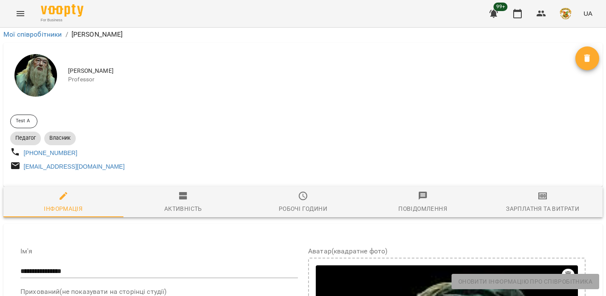
scroll to position [300, 0]
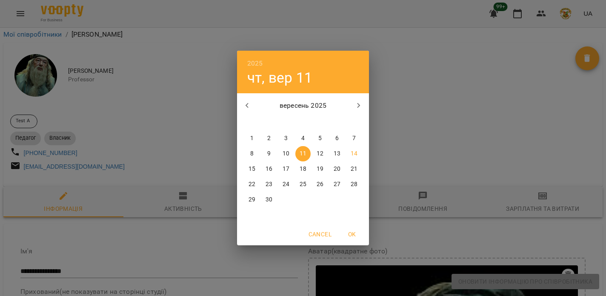
click at [356, 151] on p "14" at bounding box center [354, 153] width 7 height 9
type input "**********"
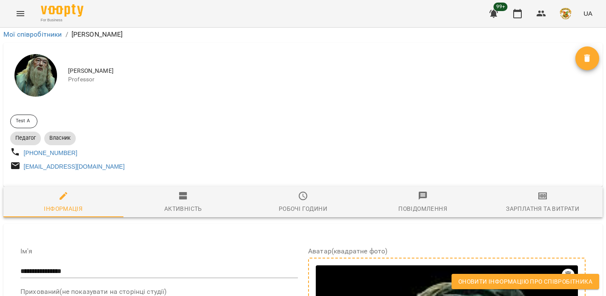
scroll to position [300, 2]
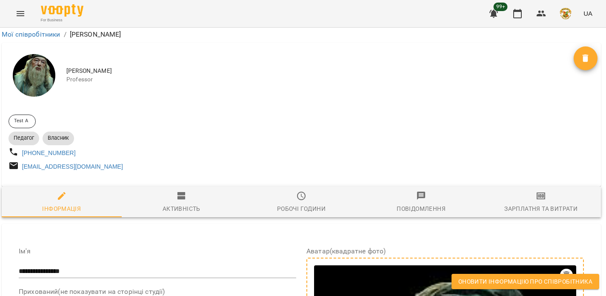
click at [480, 283] on span "Оновити інформацію про співробітника" at bounding box center [525, 281] width 134 height 10
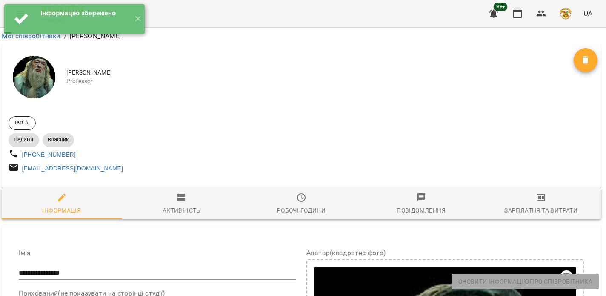
click at [222, 12] on div "For Business 99+ UA" at bounding box center [303, 13] width 606 height 27
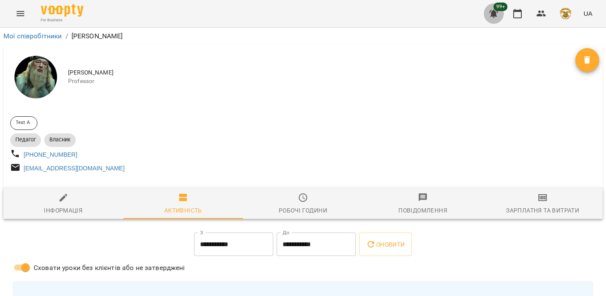
click at [497, 11] on icon "button" at bounding box center [493, 14] width 10 height 10
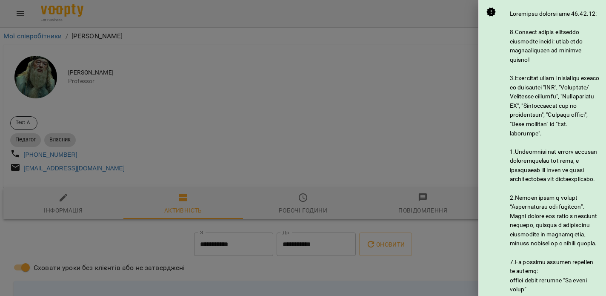
click at [402, 58] on div at bounding box center [303, 148] width 606 height 296
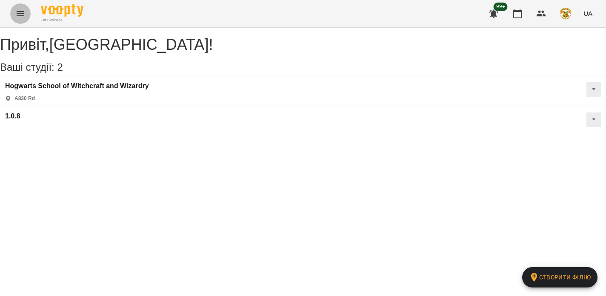
click at [20, 14] on icon "Menu" at bounding box center [20, 14] width 10 height 10
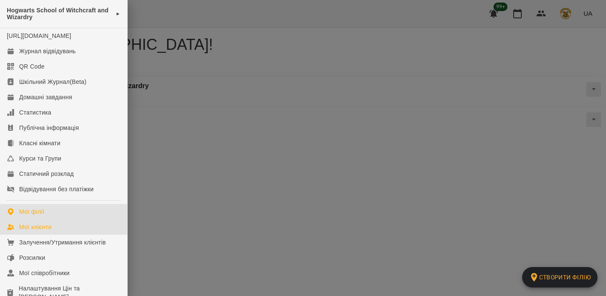
click at [41, 231] on div "Мої клієнти" at bounding box center [35, 226] width 32 height 9
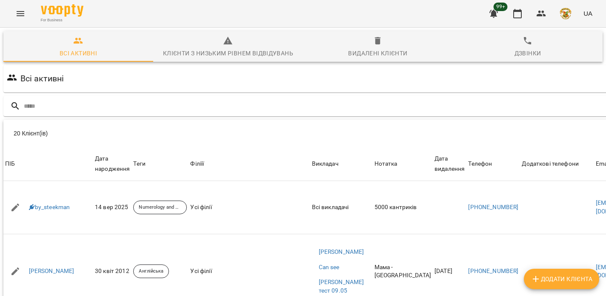
scroll to position [0, 25]
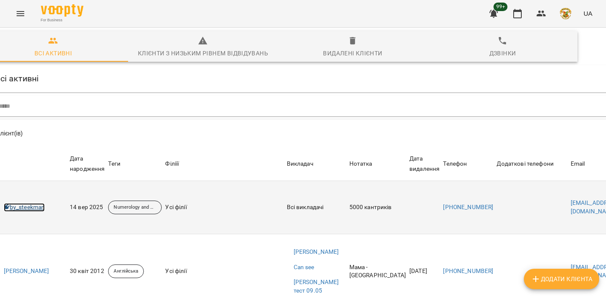
click at [35, 206] on link "by_steekman" at bounding box center [24, 207] width 41 height 9
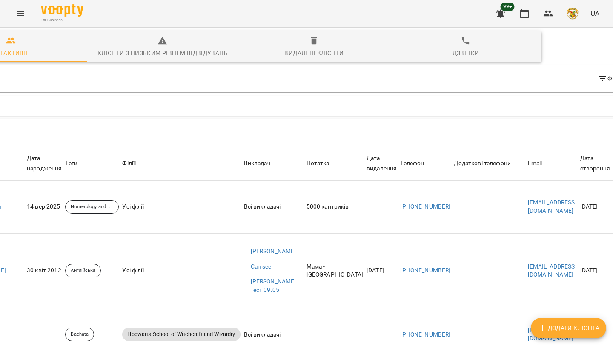
scroll to position [0, 97]
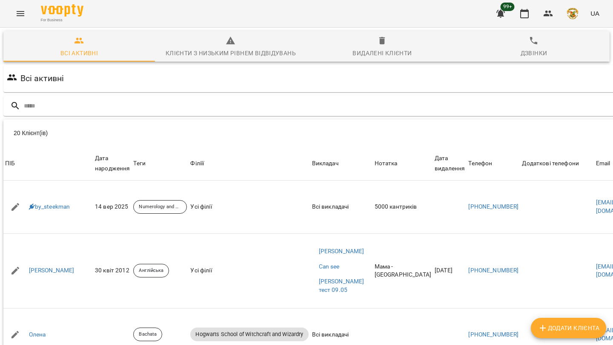
click at [20, 14] on icon "Menu" at bounding box center [20, 14] width 10 height 10
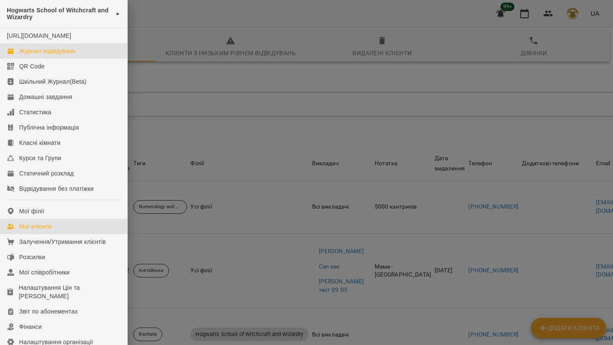
click at [27, 55] on div "Журнал відвідувань" at bounding box center [47, 51] width 57 height 9
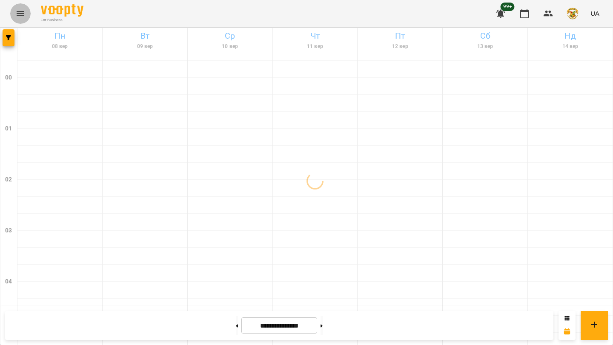
click at [19, 14] on icon "Menu" at bounding box center [20, 14] width 10 height 10
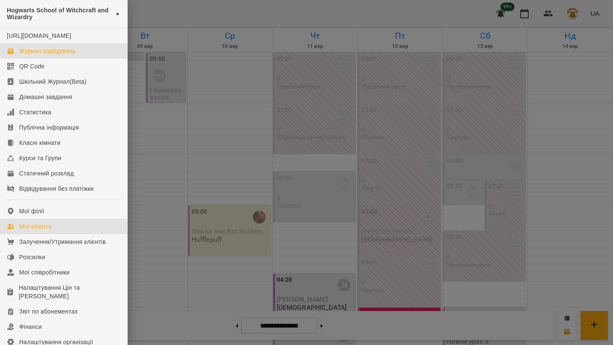
click at [36, 231] on div "Мої клієнти" at bounding box center [35, 226] width 32 height 9
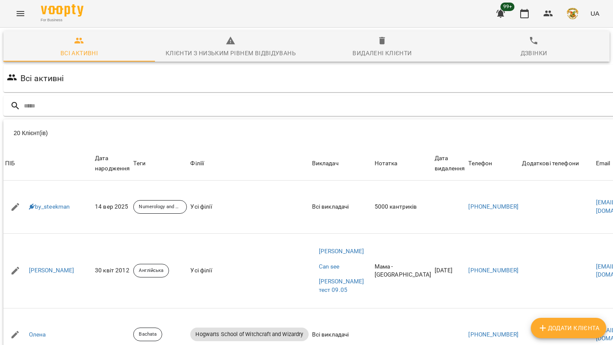
scroll to position [0, 25]
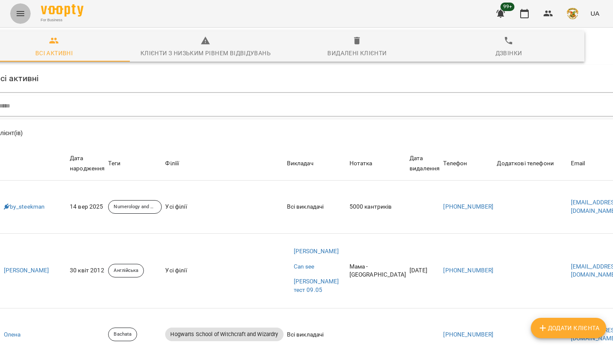
click at [17, 17] on icon "Menu" at bounding box center [20, 14] width 10 height 10
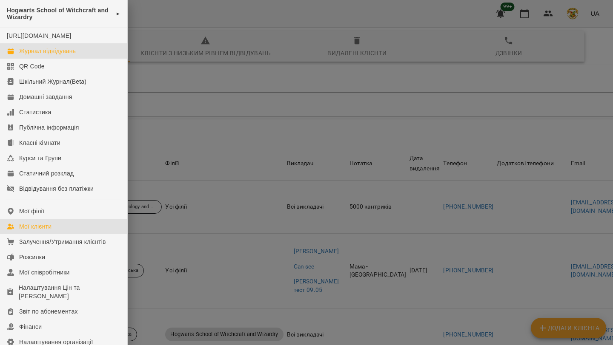
click at [27, 55] on div "Журнал відвідувань" at bounding box center [47, 51] width 57 height 9
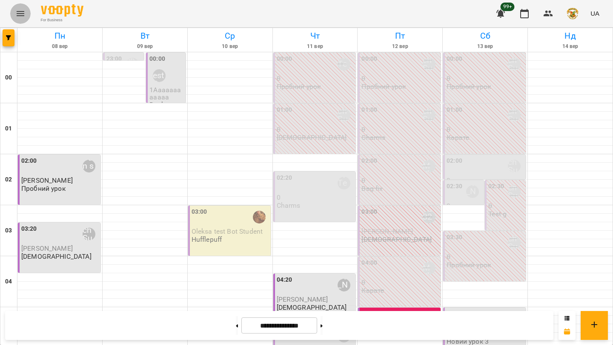
click at [20, 13] on icon "Menu" at bounding box center [20, 14] width 10 height 10
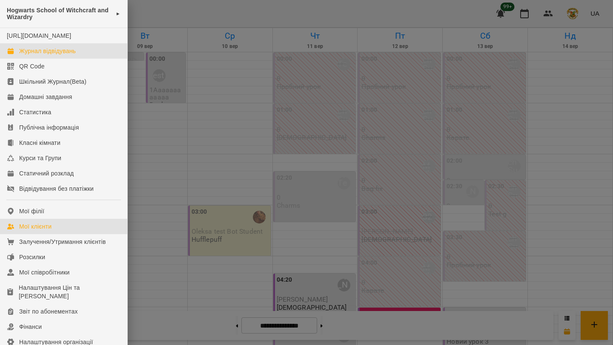
click at [47, 231] on div "Мої клієнти" at bounding box center [35, 226] width 32 height 9
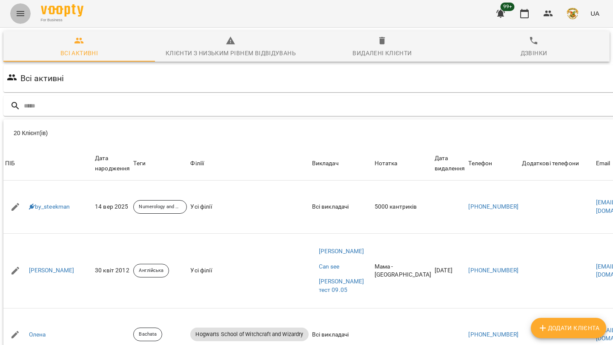
click at [18, 10] on icon "Menu" at bounding box center [20, 14] width 10 height 10
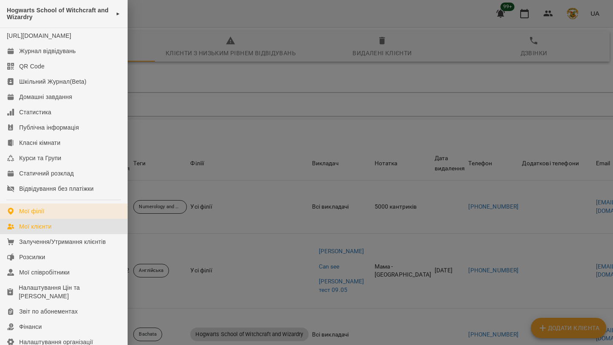
click at [41, 216] on div "Мої філії" at bounding box center [31, 211] width 25 height 9
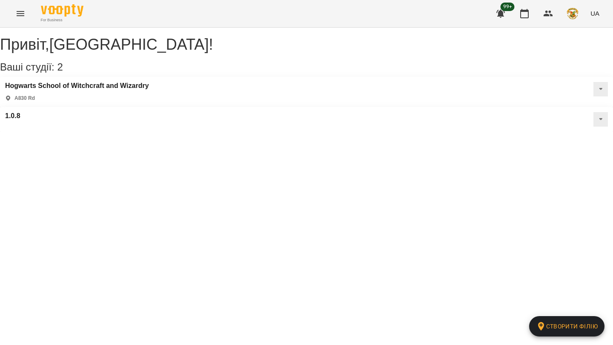
click at [20, 12] on icon "Menu" at bounding box center [20, 14] width 10 height 10
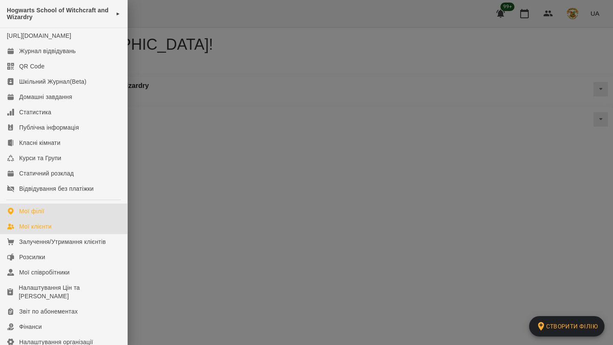
click at [44, 231] on div "Мої клієнти" at bounding box center [35, 226] width 32 height 9
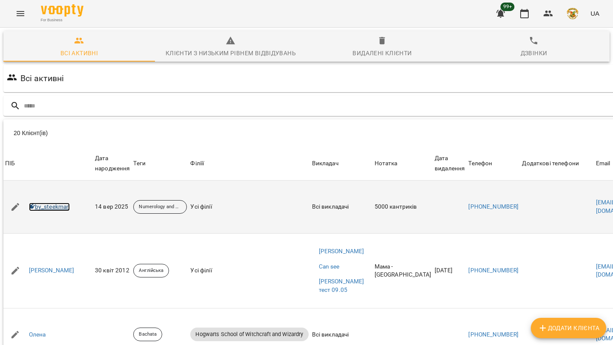
click at [51, 206] on link "by_steekman" at bounding box center [49, 207] width 41 height 9
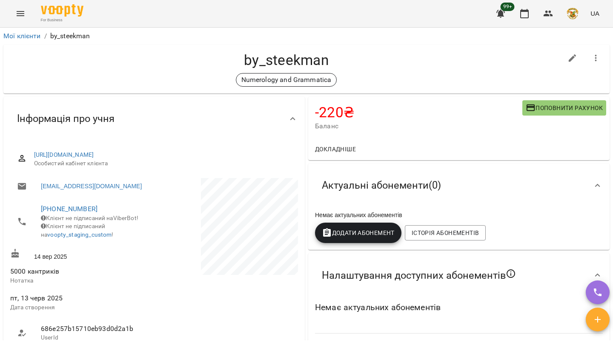
click at [21, 14] on icon "Menu" at bounding box center [20, 14] width 10 height 10
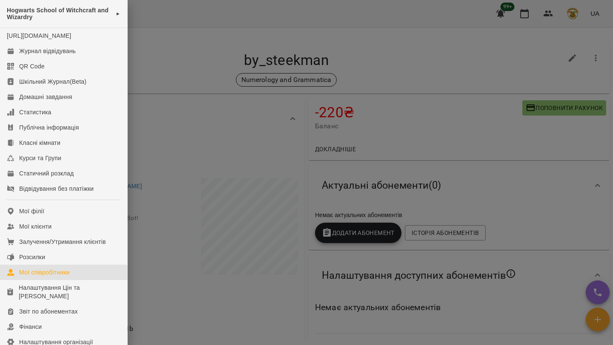
click at [40, 277] on div "Мої співробітники" at bounding box center [44, 272] width 51 height 9
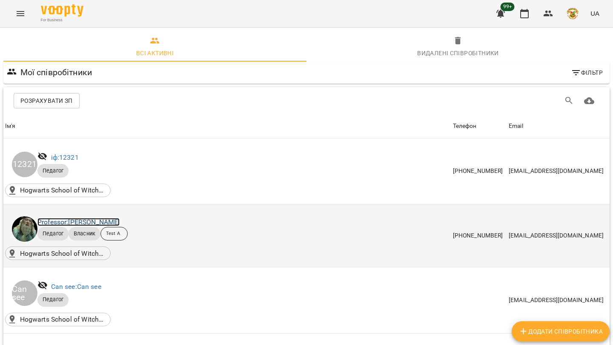
click at [84, 223] on link "Professor: Albus Dumbledore" at bounding box center [78, 222] width 82 height 8
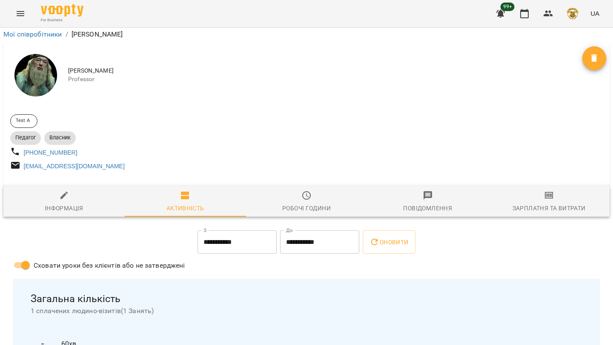
scroll to position [25, 0]
click at [73, 191] on span "Інформація" at bounding box center [64, 202] width 111 height 23
select select "**"
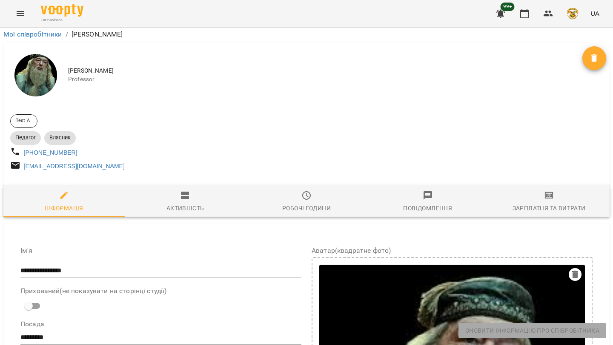
scroll to position [0, 0]
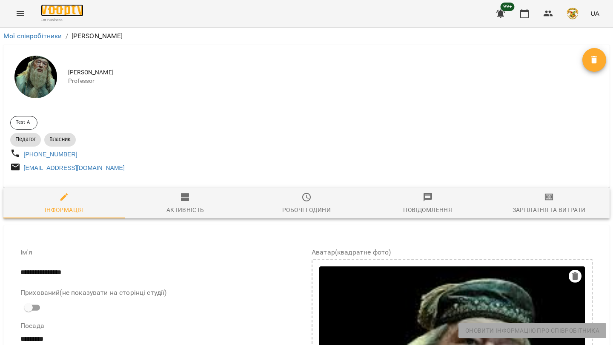
click at [66, 6] on img at bounding box center [62, 10] width 43 height 12
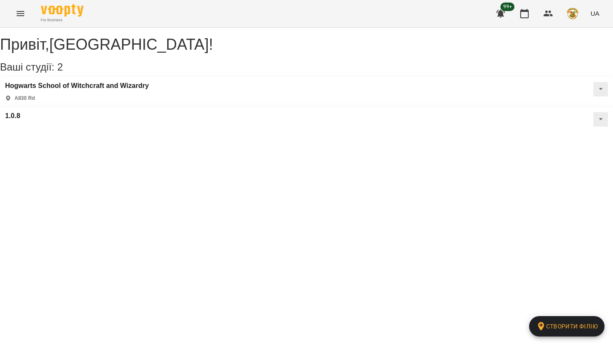
click at [501, 15] on icon "button" at bounding box center [500, 14] width 9 height 8
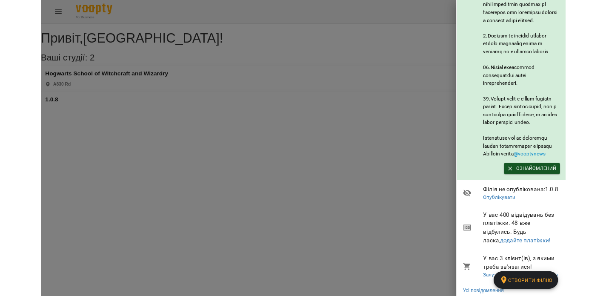
scroll to position [482, 0]
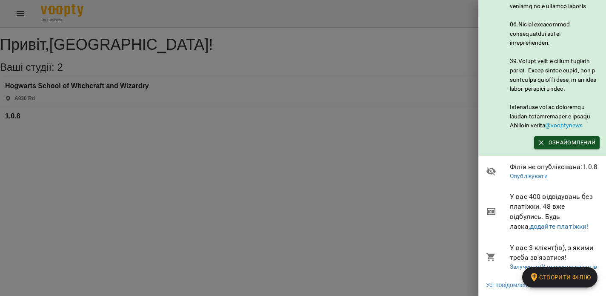
click at [279, 167] on div at bounding box center [303, 148] width 606 height 296
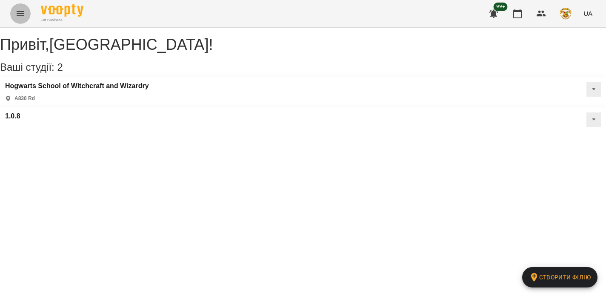
click at [23, 14] on icon "Menu" at bounding box center [20, 14] width 10 height 10
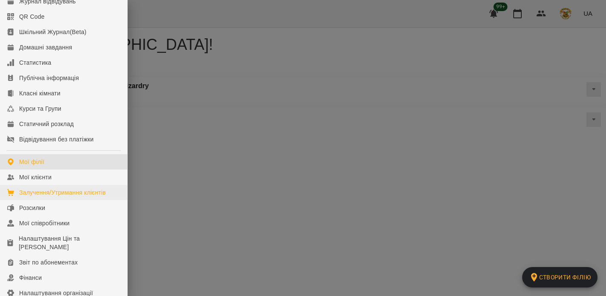
scroll to position [39, 0]
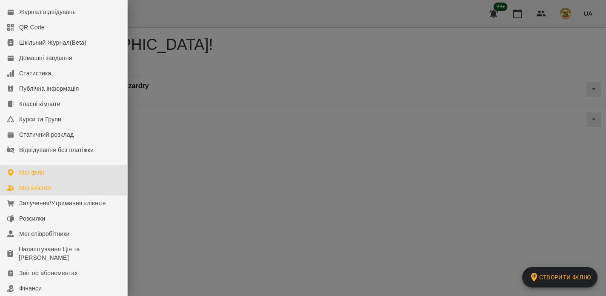
click at [44, 192] on div "Мої клієнти" at bounding box center [35, 187] width 32 height 9
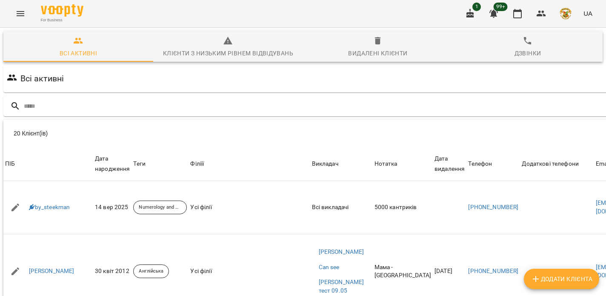
scroll to position [0, 25]
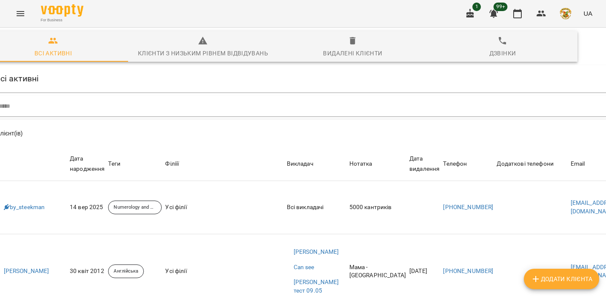
click at [472, 14] on icon "button" at bounding box center [470, 13] width 8 height 9
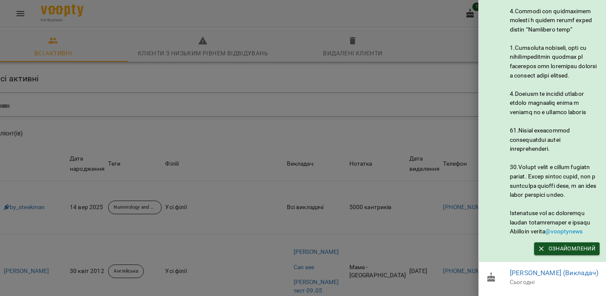
scroll to position [0, 0]
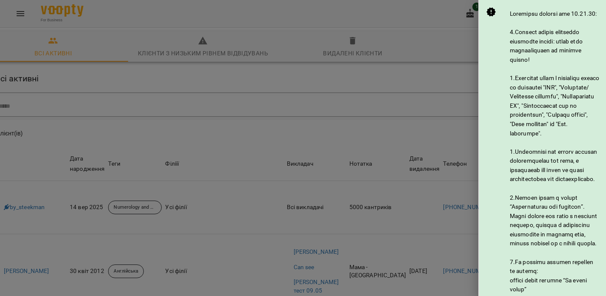
click at [424, 18] on div at bounding box center [303, 148] width 606 height 296
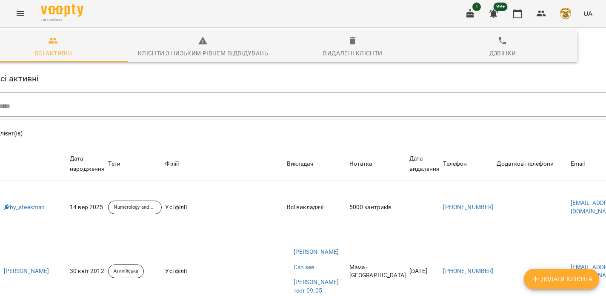
click at [498, 13] on icon "button" at bounding box center [493, 14] width 10 height 10
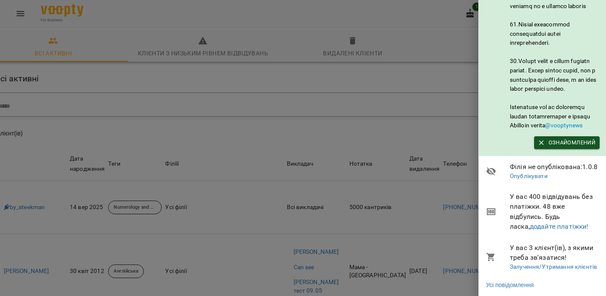
scroll to position [532, 0]
click at [430, 125] on div at bounding box center [303, 148] width 606 height 296
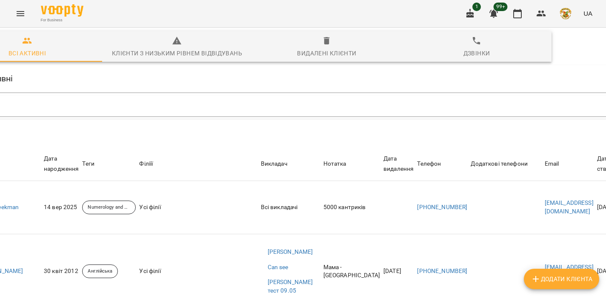
scroll to position [0, 104]
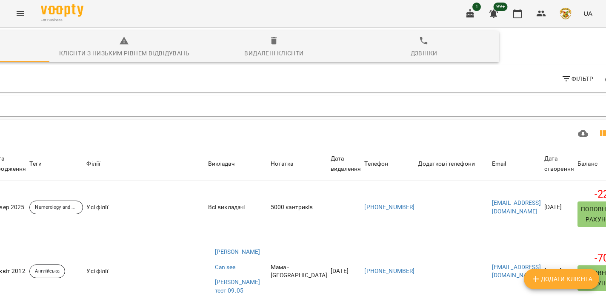
click at [598, 132] on icon "Показати колонки" at bounding box center [603, 133] width 10 height 10
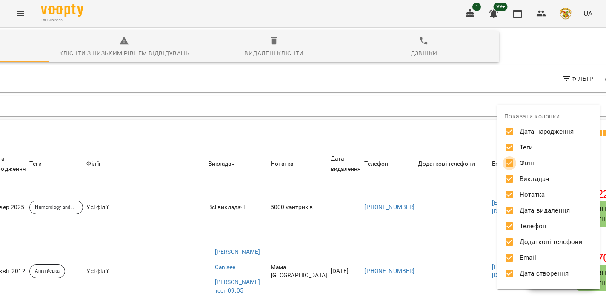
scroll to position [0, 0]
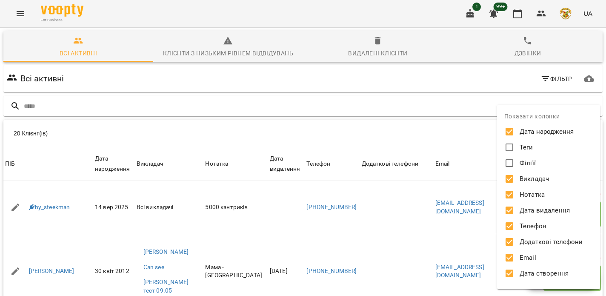
click at [432, 143] on div at bounding box center [303, 148] width 606 height 296
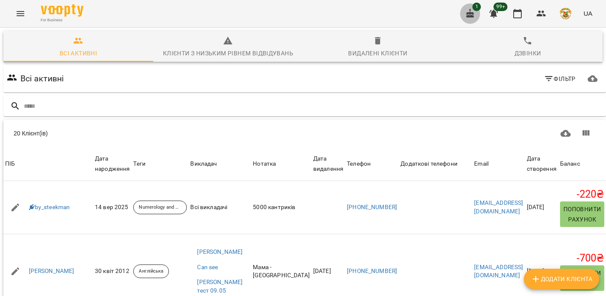
click at [473, 17] on icon "button" at bounding box center [470, 13] width 8 height 9
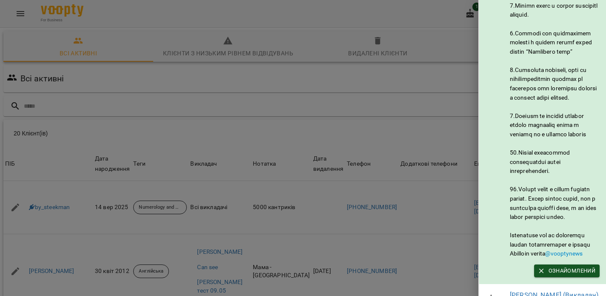
scroll to position [435, 0]
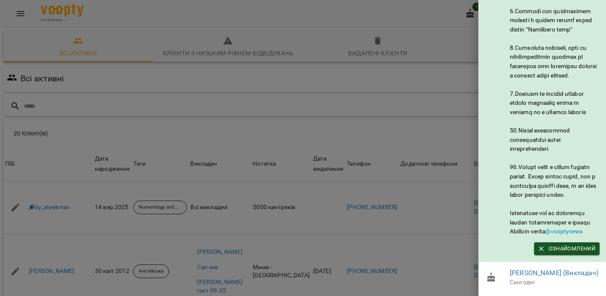
click at [412, 100] on div at bounding box center [303, 148] width 606 height 296
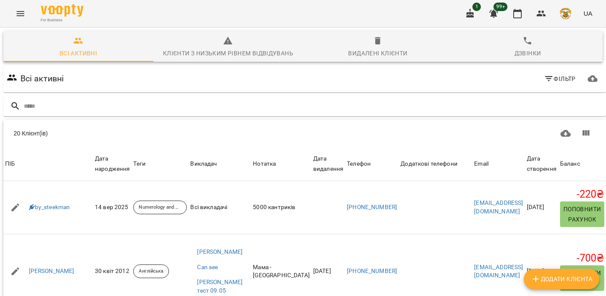
click at [496, 17] on icon "button" at bounding box center [493, 14] width 10 height 10
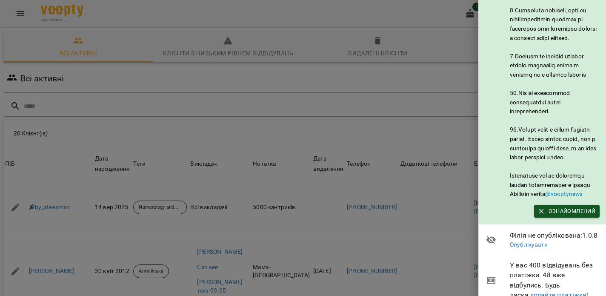
scroll to position [532, 0]
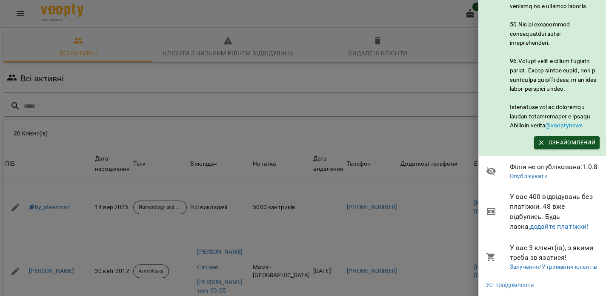
click at [419, 128] on div at bounding box center [303, 148] width 606 height 296
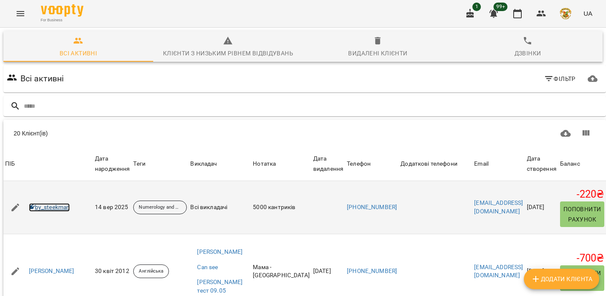
click at [47, 211] on link "by_steekman" at bounding box center [49, 207] width 41 height 9
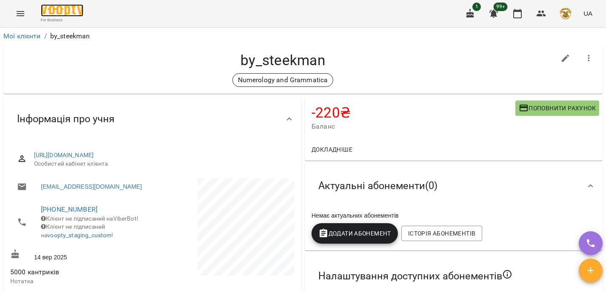
click at [54, 12] on img at bounding box center [62, 10] width 43 height 12
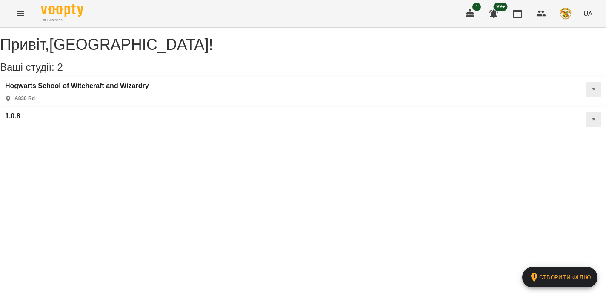
click at [472, 15] on icon "button" at bounding box center [470, 13] width 8 height 9
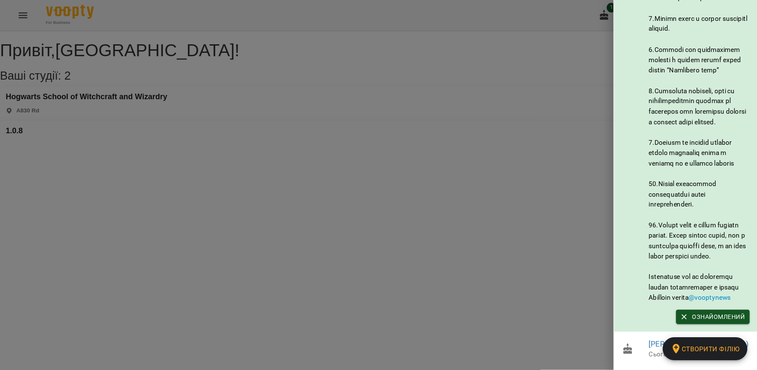
scroll to position [361, 0]
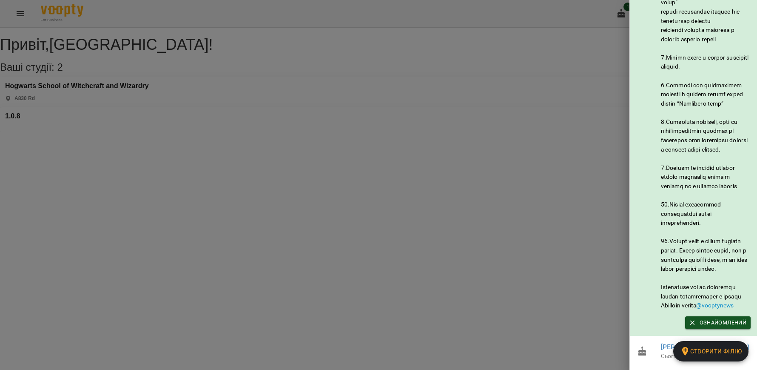
click at [459, 185] on div at bounding box center [378, 185] width 757 height 370
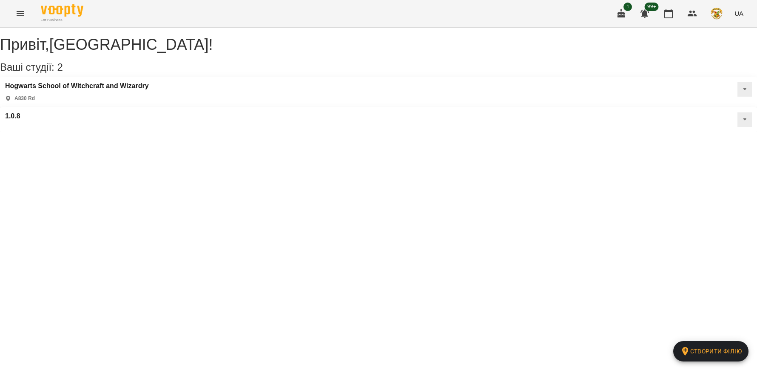
click at [605, 15] on icon "button" at bounding box center [621, 14] width 10 height 10
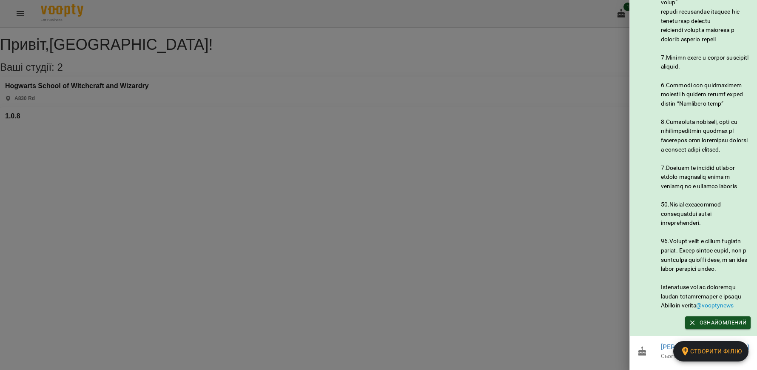
click at [583, 188] on div at bounding box center [378, 185] width 757 height 370
